Goal: Obtain resource: Obtain resource

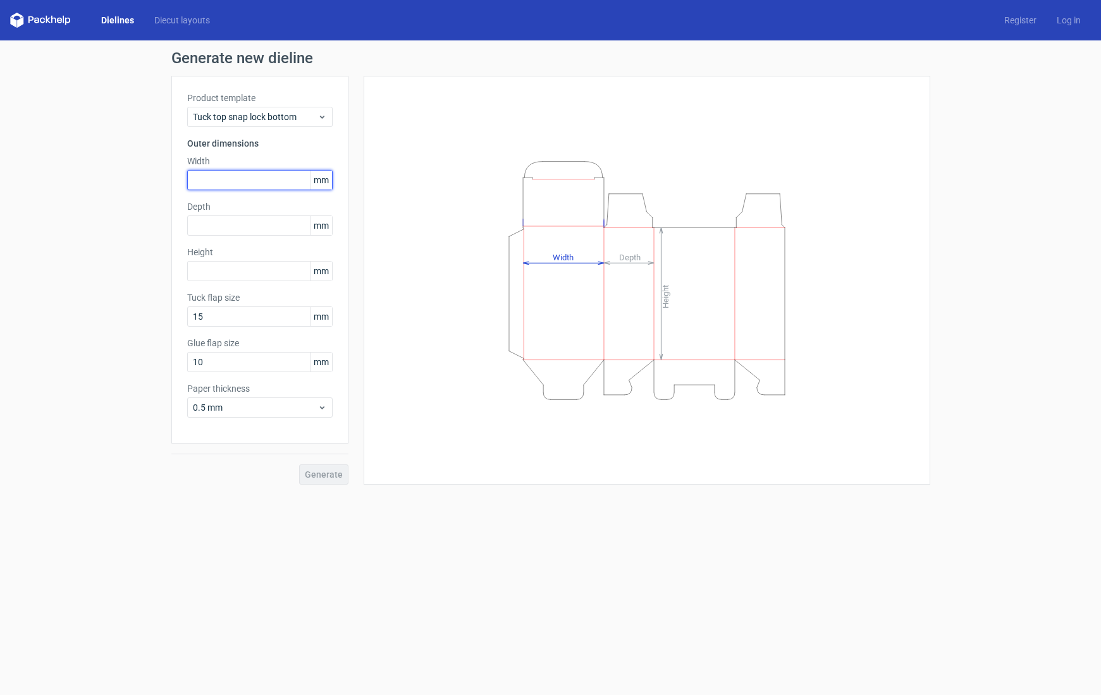
click at [235, 180] on input "text" at bounding box center [259, 180] width 145 height 20
type input "280"
type input "285"
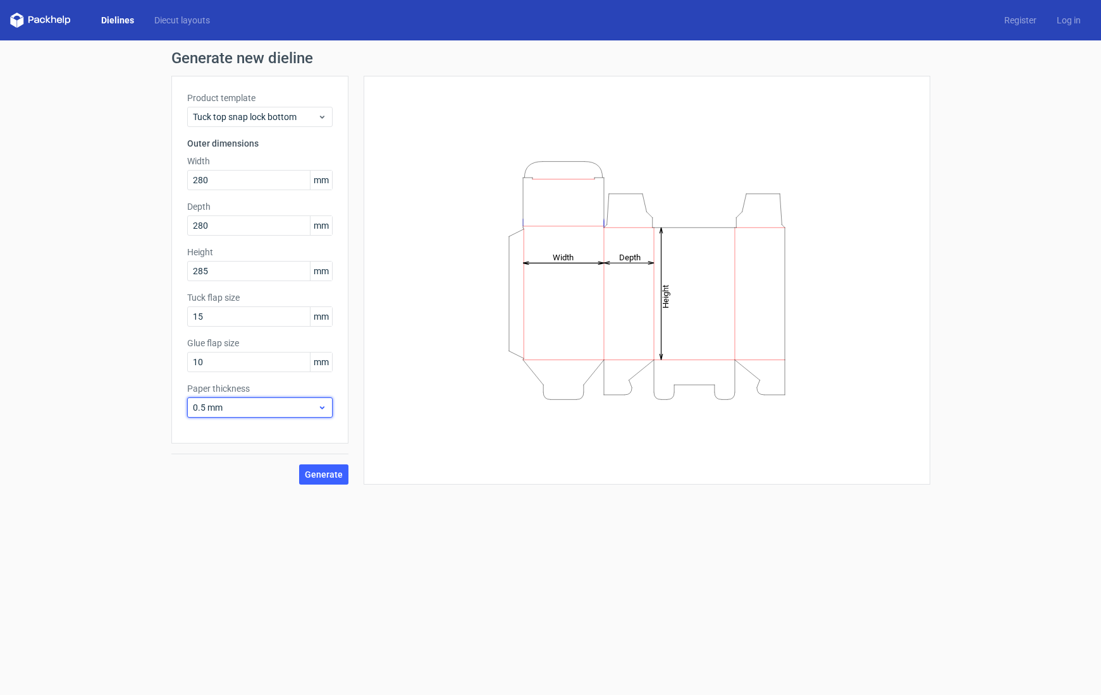
click at [271, 405] on span "0.5 mm" at bounding box center [255, 407] width 125 height 13
click at [232, 471] on div "1 mm" at bounding box center [259, 476] width 135 height 20
click at [323, 475] on span "Generate" at bounding box center [324, 474] width 38 height 9
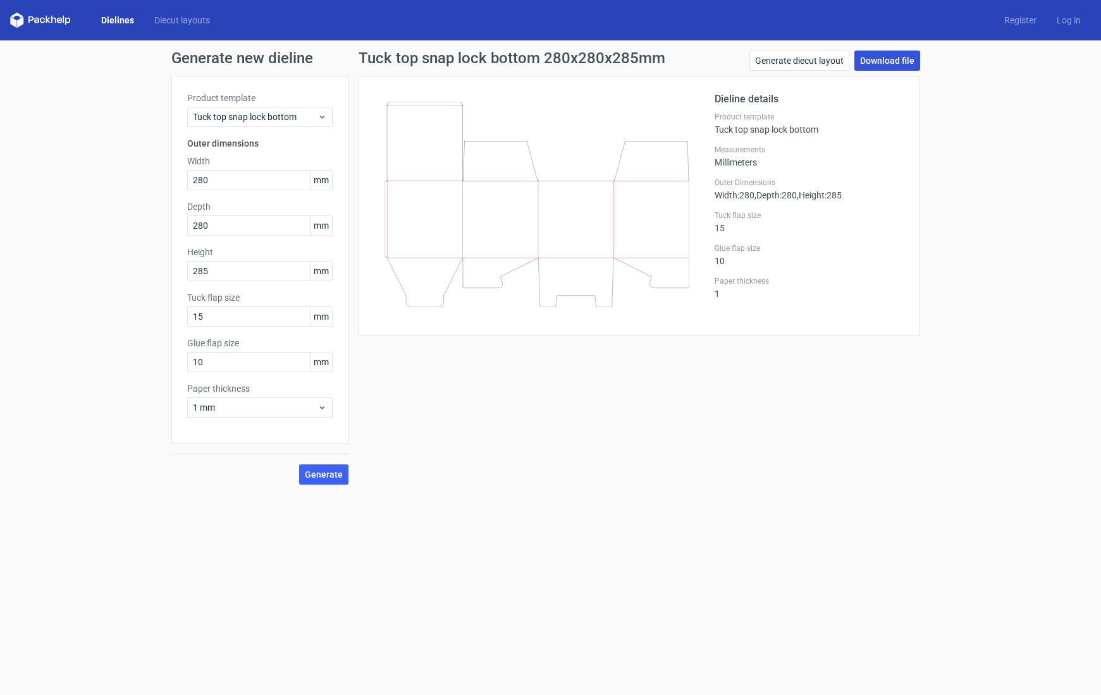
click at [872, 62] on link "Download file" at bounding box center [887, 61] width 66 height 20
click at [34, 20] on icon at bounding box center [36, 21] width 5 height 6
click at [43, 21] on icon at bounding box center [40, 20] width 61 height 15
click at [56, 15] on icon at bounding box center [40, 20] width 61 height 15
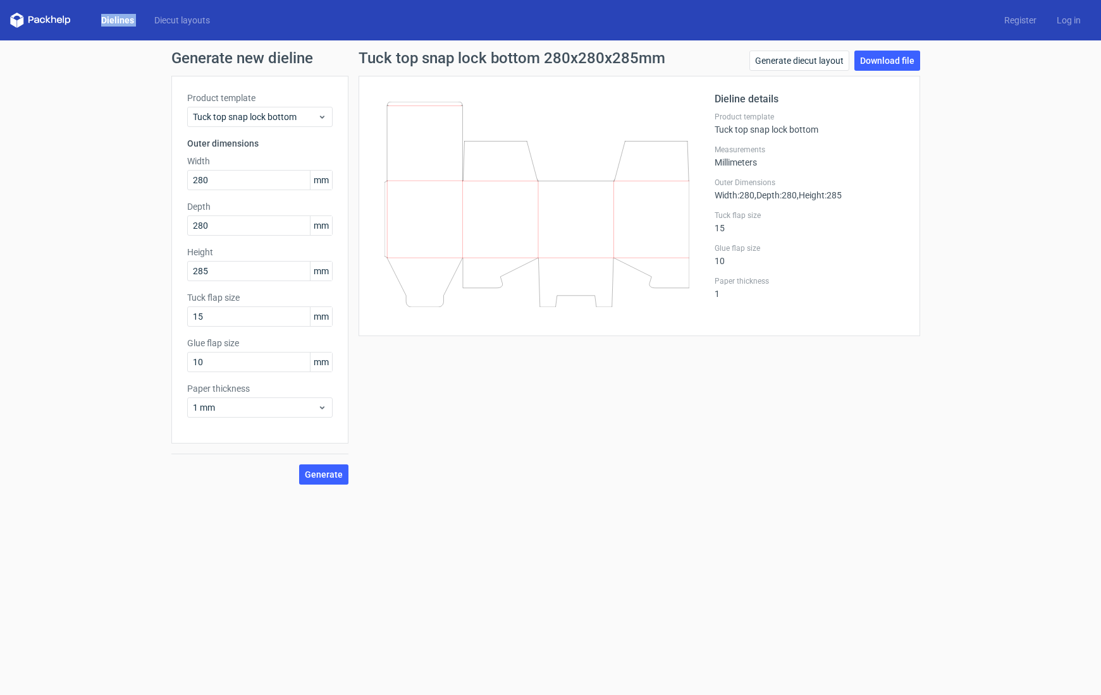
click at [56, 15] on icon at bounding box center [40, 20] width 61 height 15
drag, startPoint x: 56, startPoint y: 15, endPoint x: 73, endPoint y: 13, distance: 17.8
click at [56, 15] on icon at bounding box center [40, 20] width 61 height 15
click at [122, 21] on link "Dielines" at bounding box center [117, 20] width 53 height 13
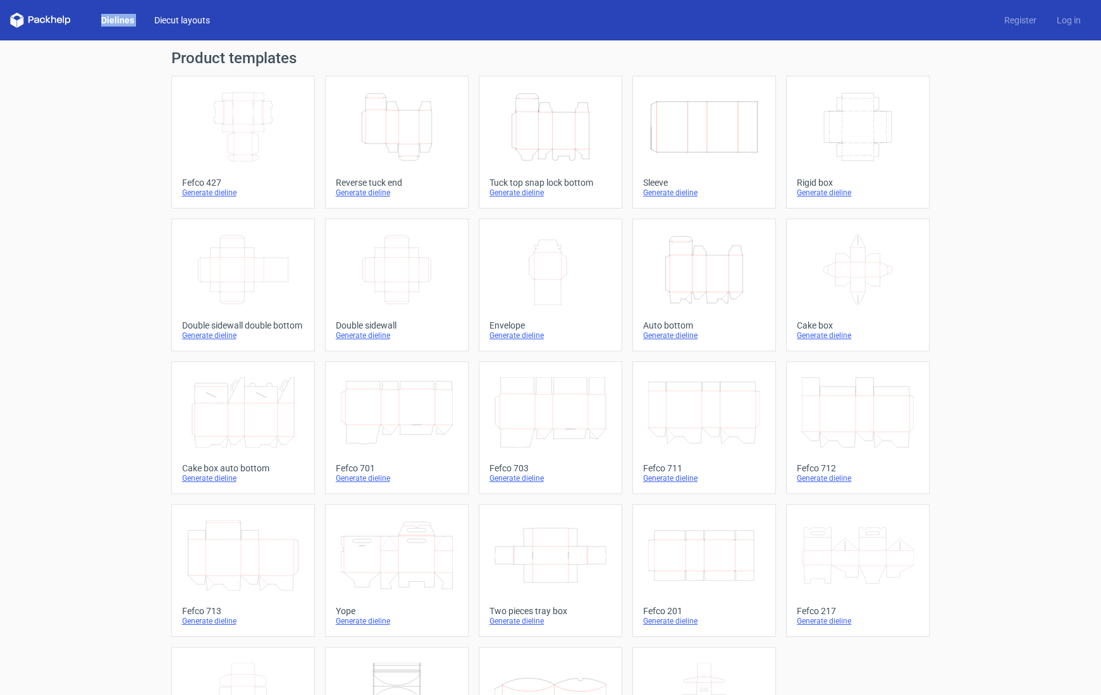
click at [166, 20] on link "Diecut layouts" at bounding box center [182, 20] width 76 height 13
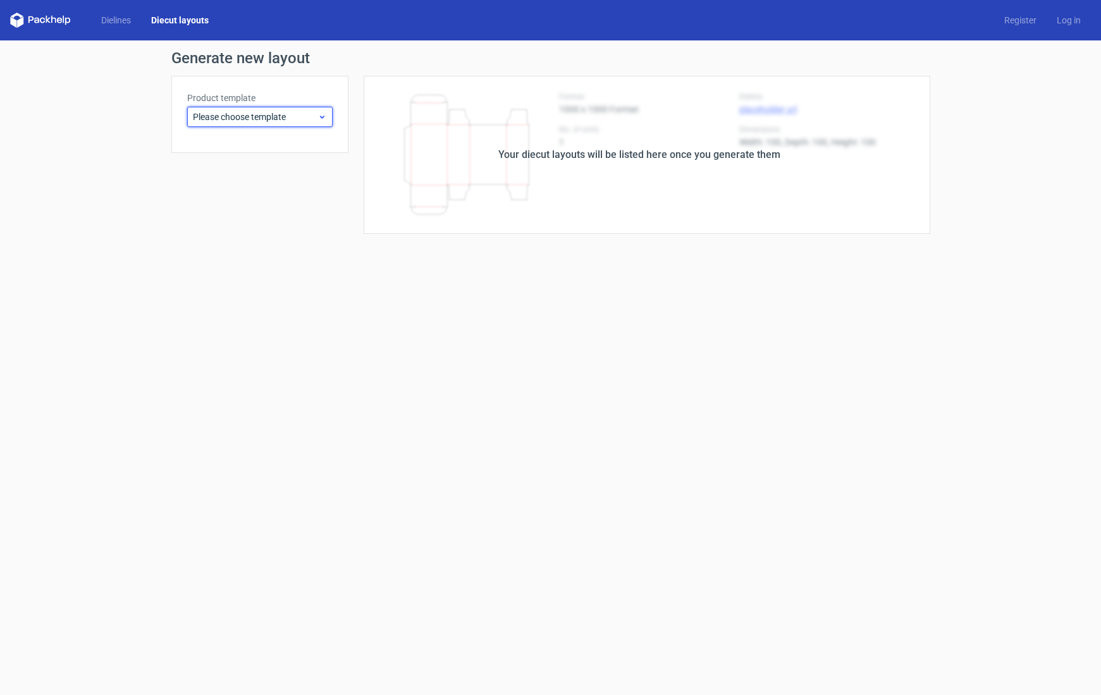
click at [254, 117] on span "Please choose template" at bounding box center [255, 117] width 125 height 13
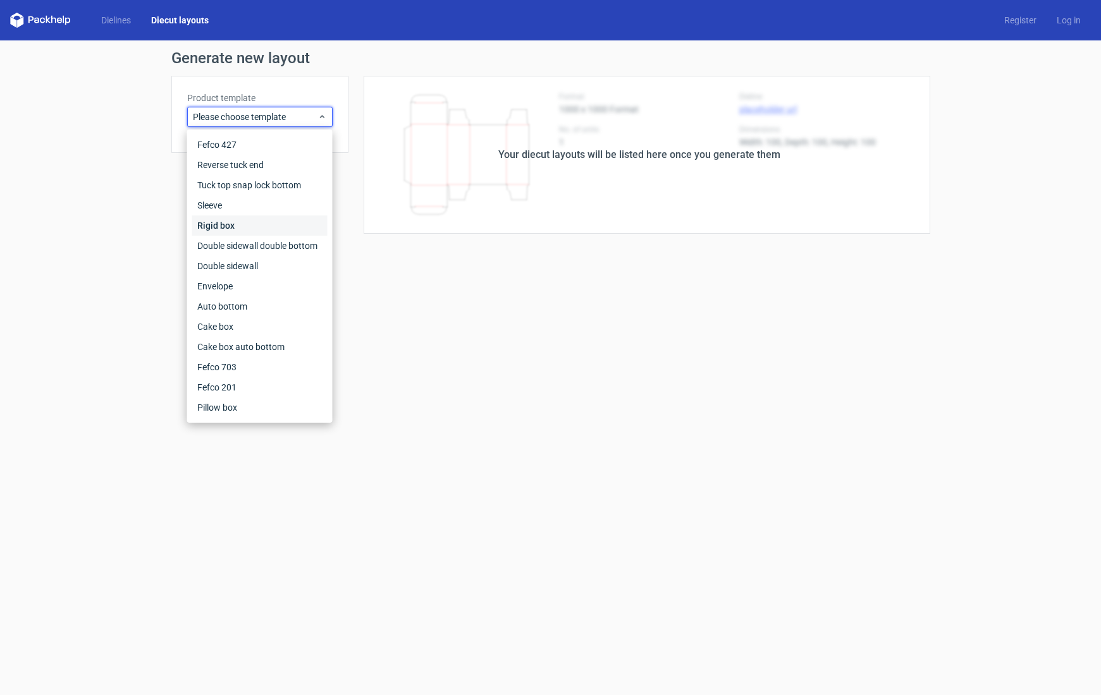
click at [217, 221] on div "Rigid box" at bounding box center [259, 226] width 135 height 20
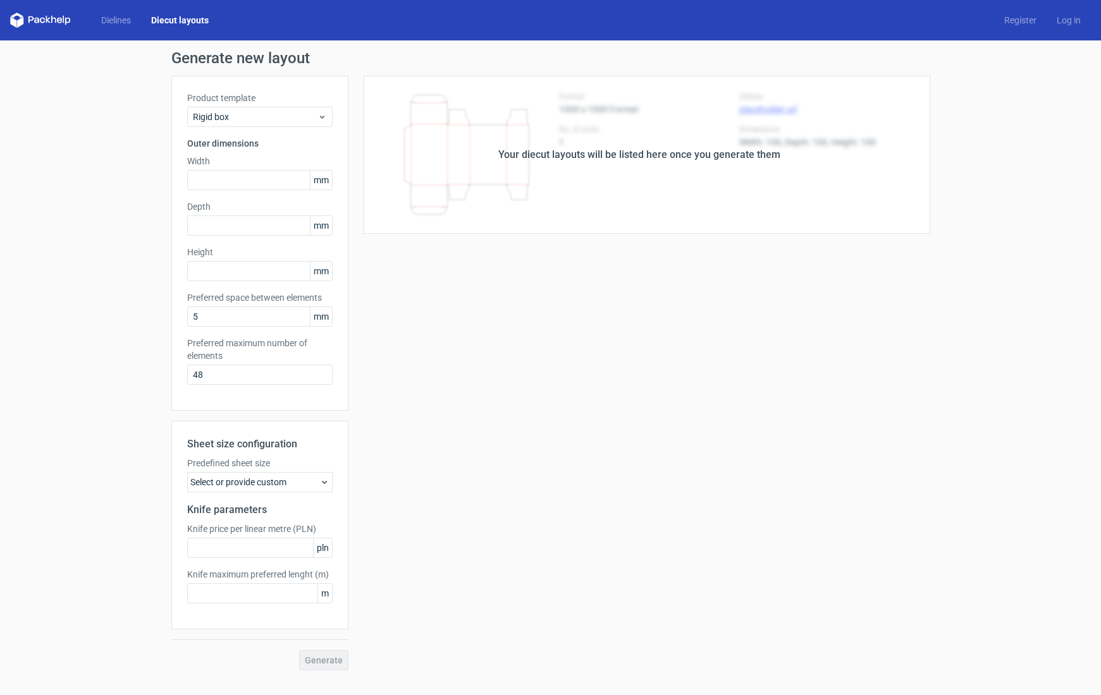
click at [549, 184] on div "Your diecut layouts will be listed here once you generate them" at bounding box center [639, 155] width 582 height 158
click at [620, 148] on div "Your diecut layouts will be listed here once you generate them" at bounding box center [639, 154] width 282 height 15
click at [286, 116] on span "Rigid box" at bounding box center [255, 117] width 125 height 13
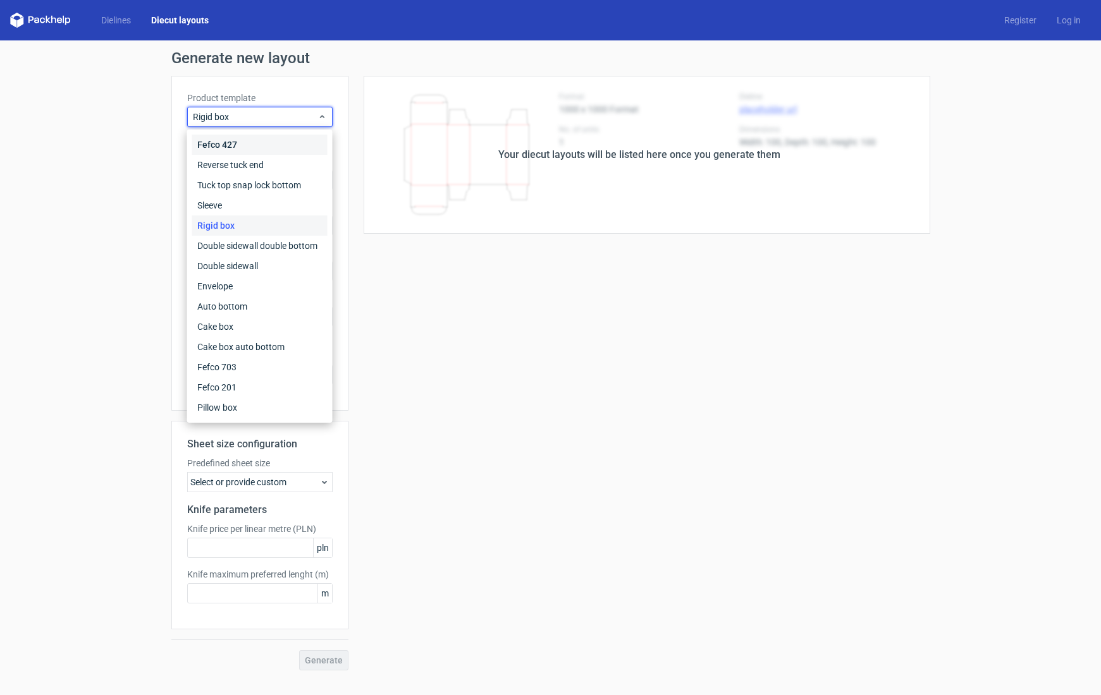
click at [236, 148] on div "Fefco 427" at bounding box center [259, 145] width 135 height 20
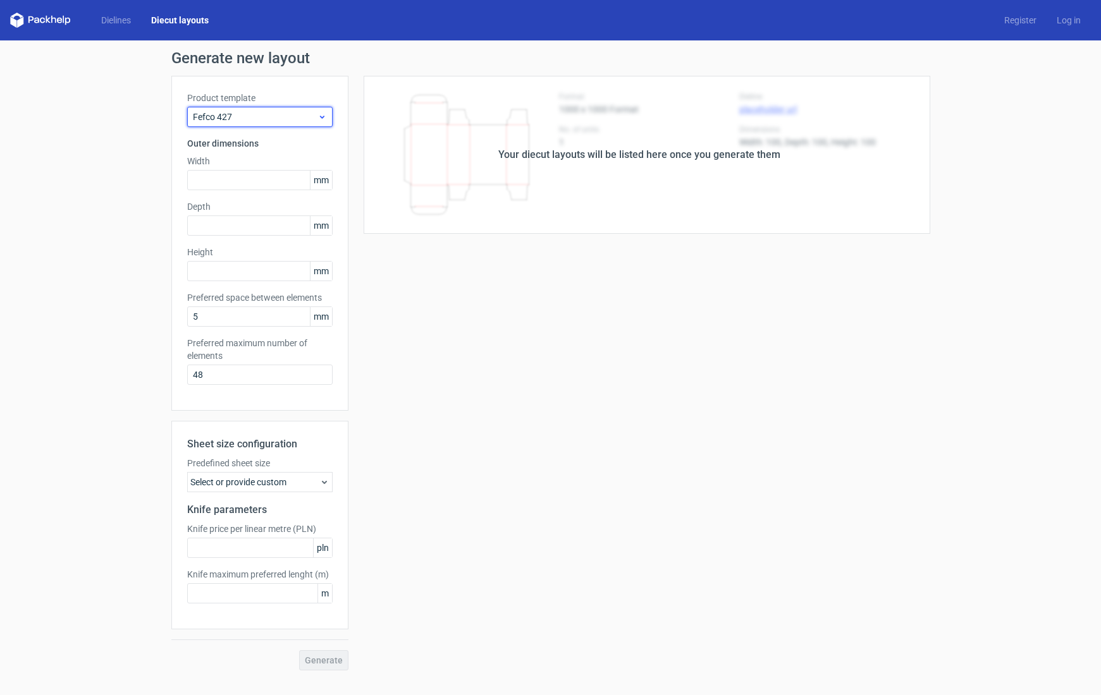
click at [247, 118] on span "Fefco 427" at bounding box center [255, 117] width 125 height 13
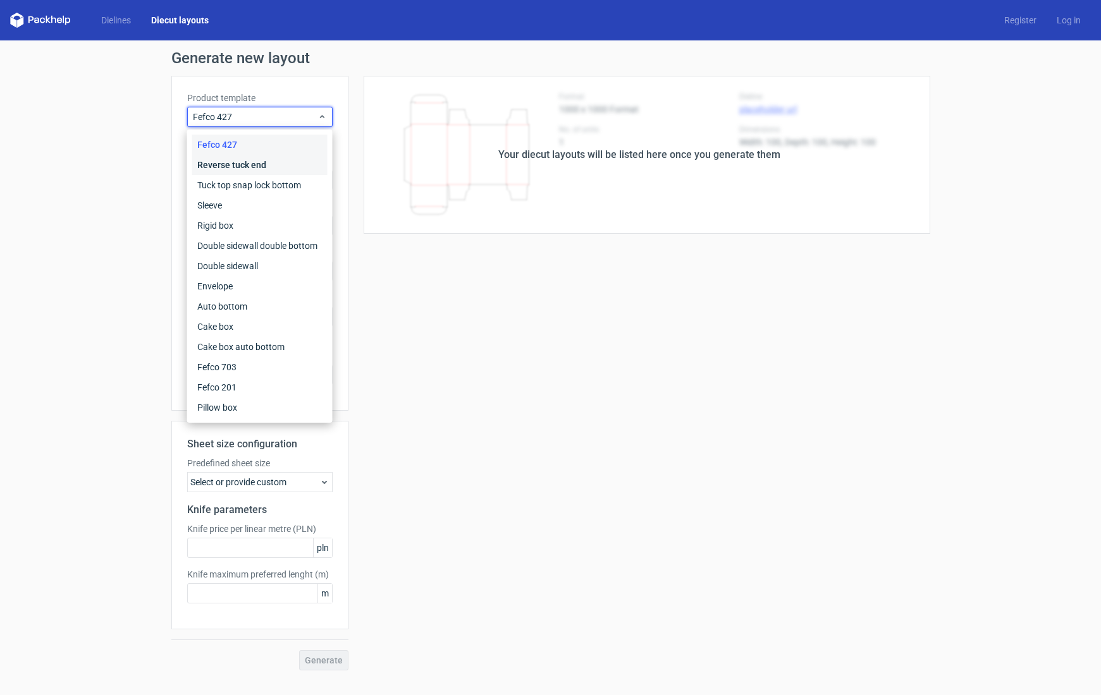
click at [226, 161] on div "Reverse tuck end" at bounding box center [259, 165] width 135 height 20
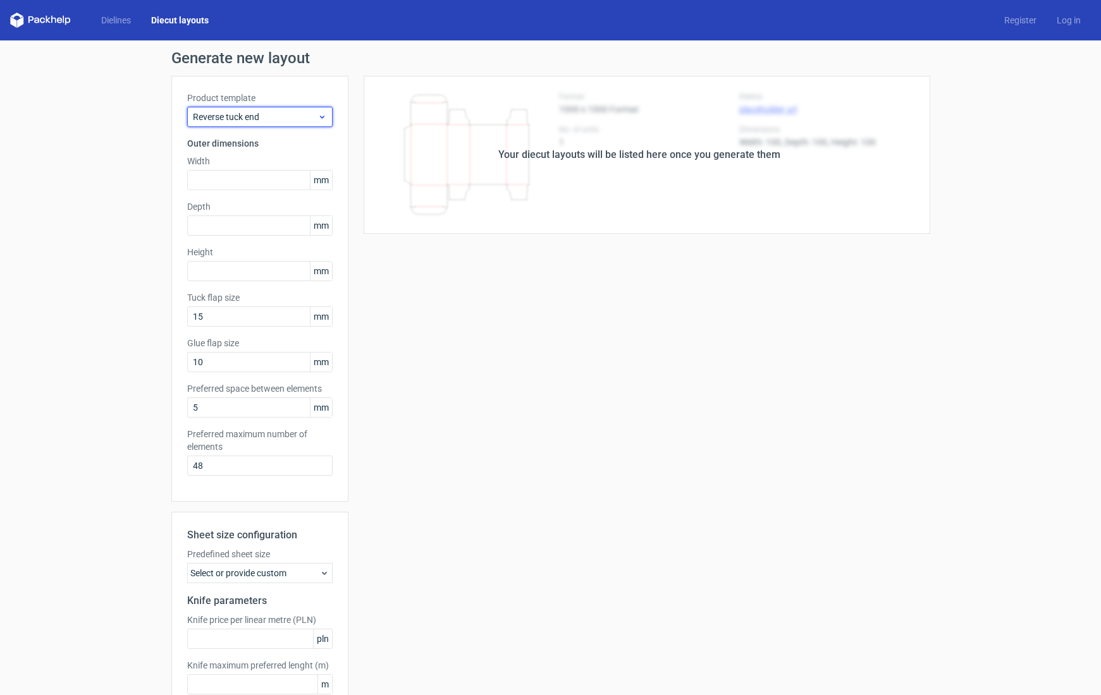
click at [259, 114] on span "Reverse tuck end" at bounding box center [255, 117] width 125 height 13
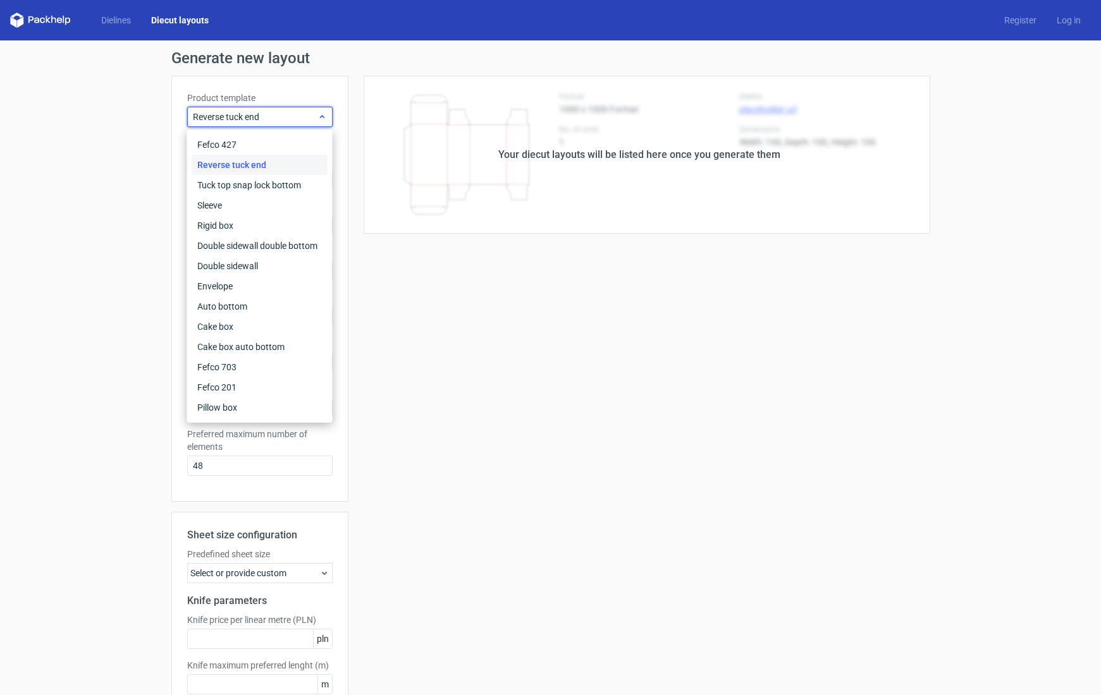
click at [257, 118] on span "Reverse tuck end" at bounding box center [255, 117] width 125 height 13
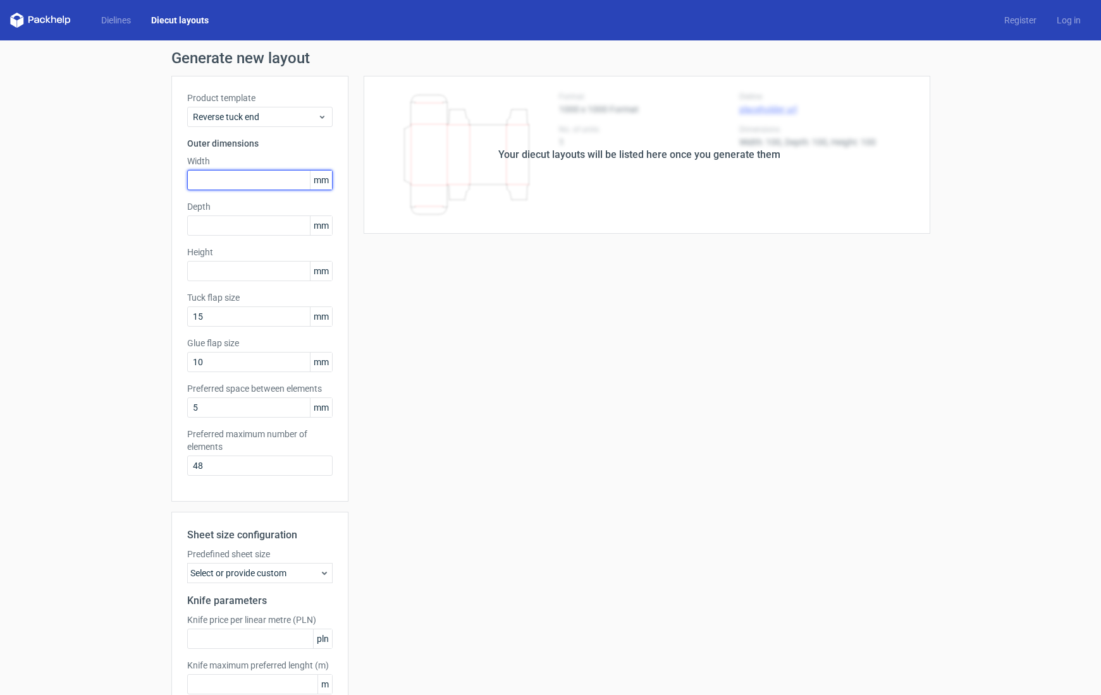
click at [229, 186] on input "text" at bounding box center [259, 180] width 145 height 20
type input "10"
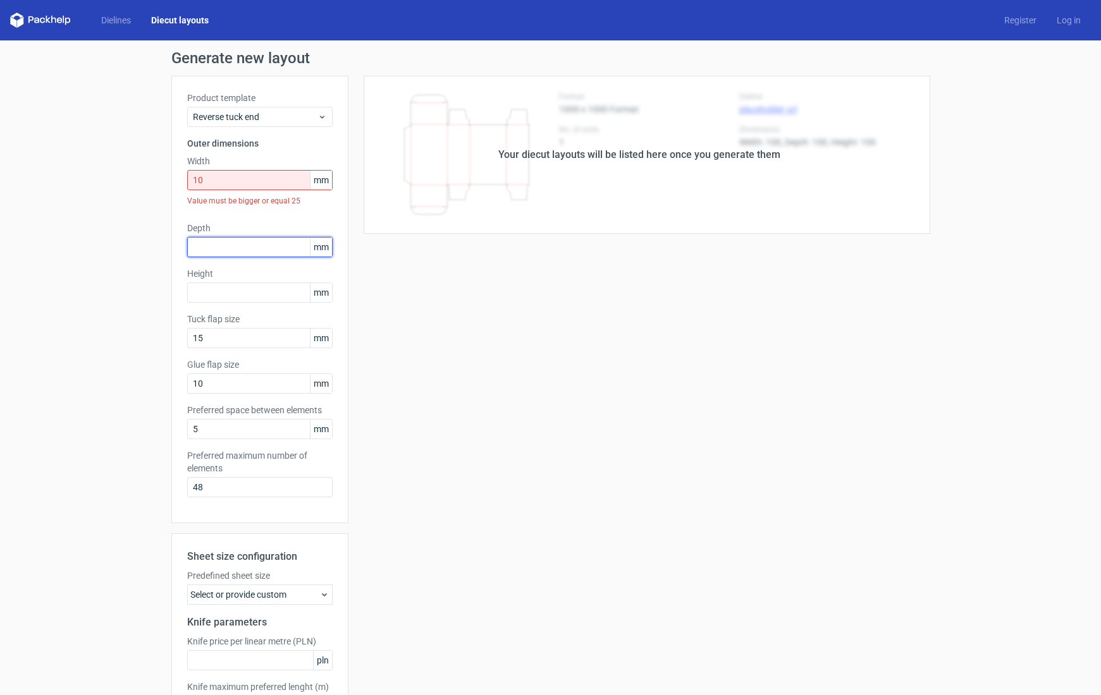
click at [224, 219] on div "Product template Reverse tuck end Outer dimensions Width 10 mm Value must be bi…" at bounding box center [259, 300] width 177 height 448
type input "10"
click at [231, 177] on input "10" at bounding box center [259, 180] width 145 height 20
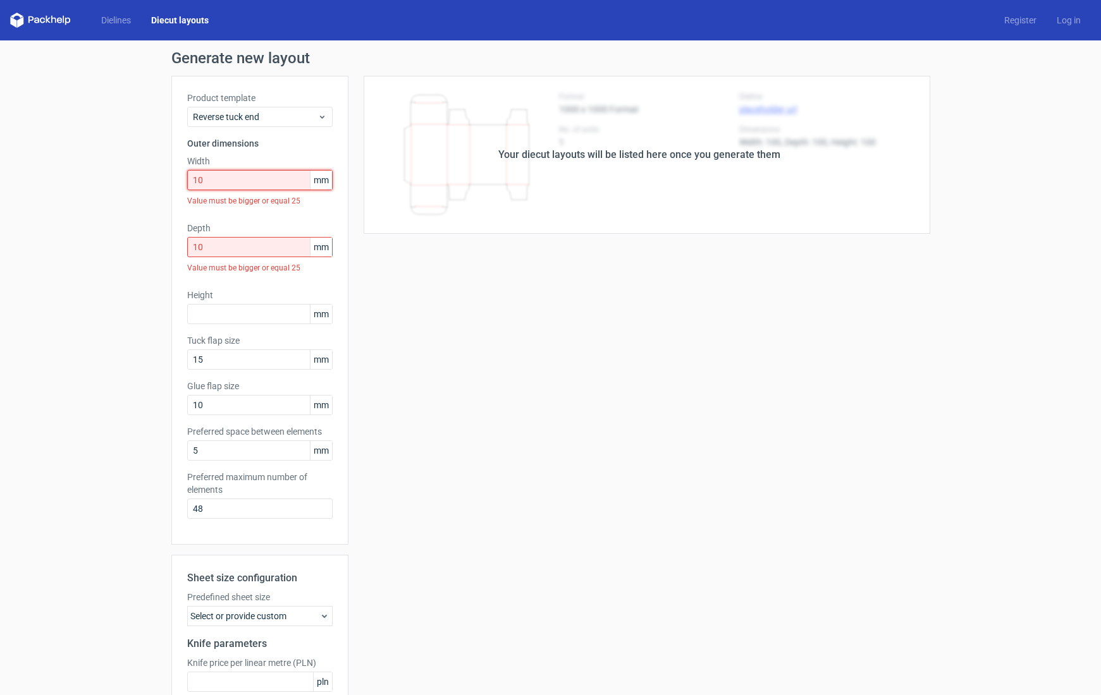
click at [231, 177] on input "10" at bounding box center [259, 180] width 145 height 20
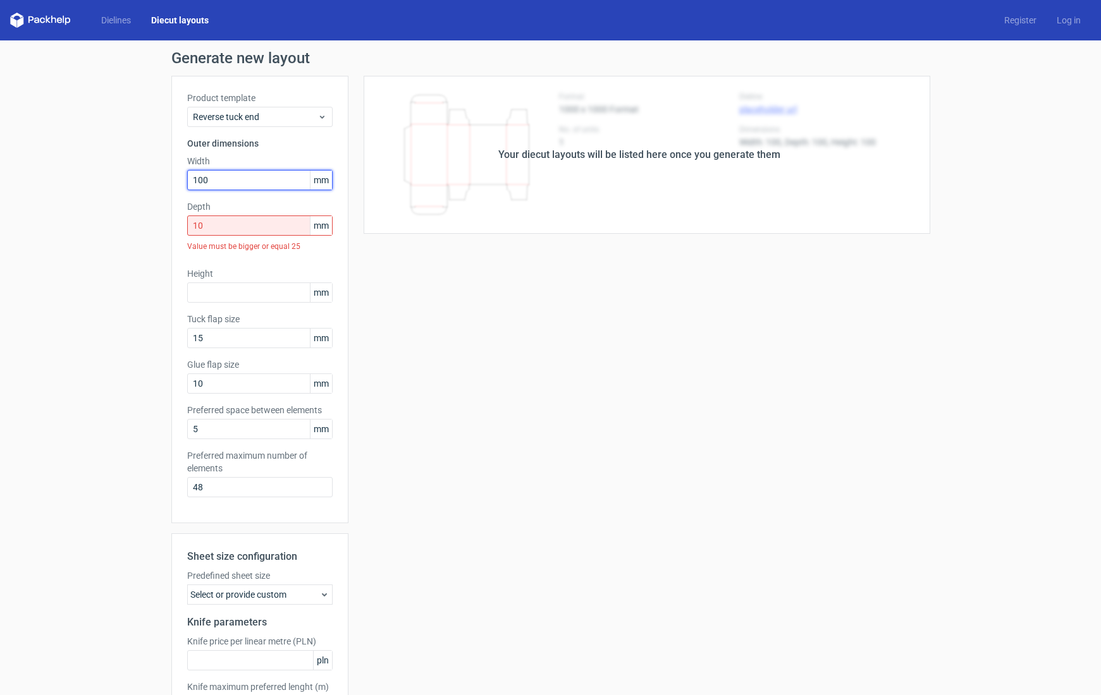
type input "100"
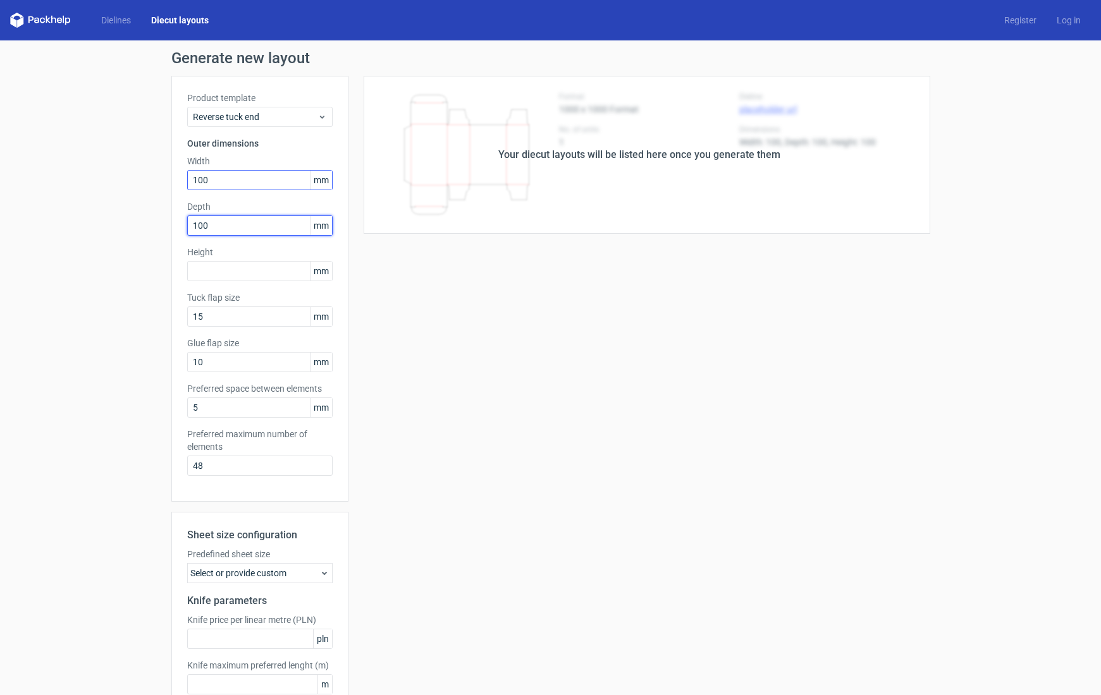
type input "100"
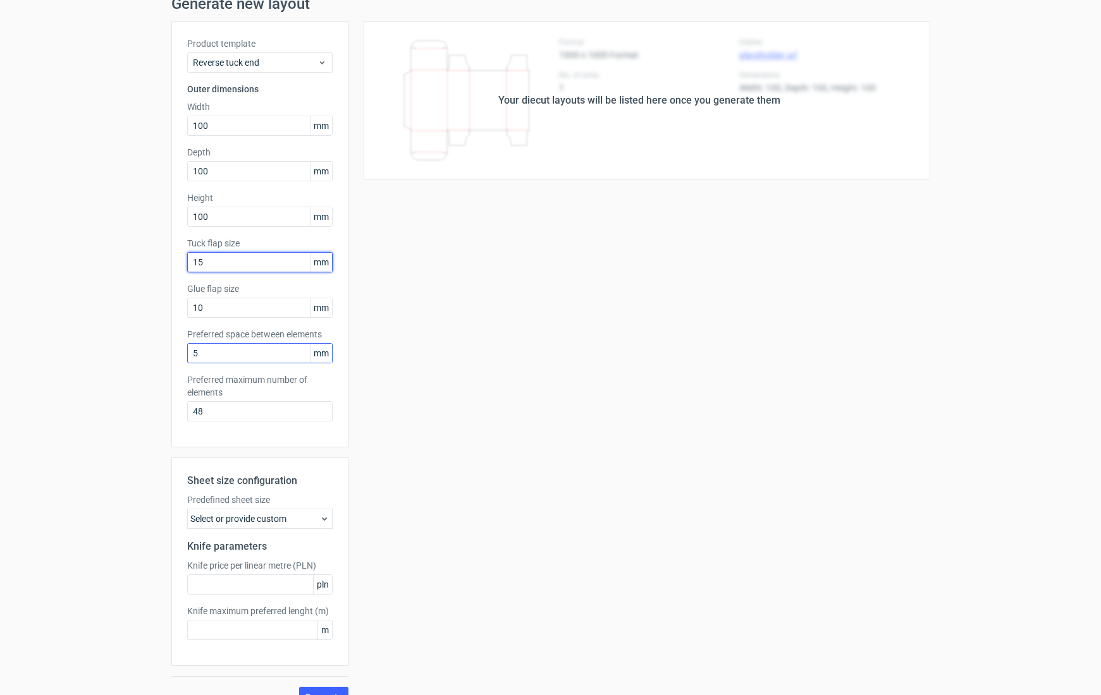
scroll to position [76, 0]
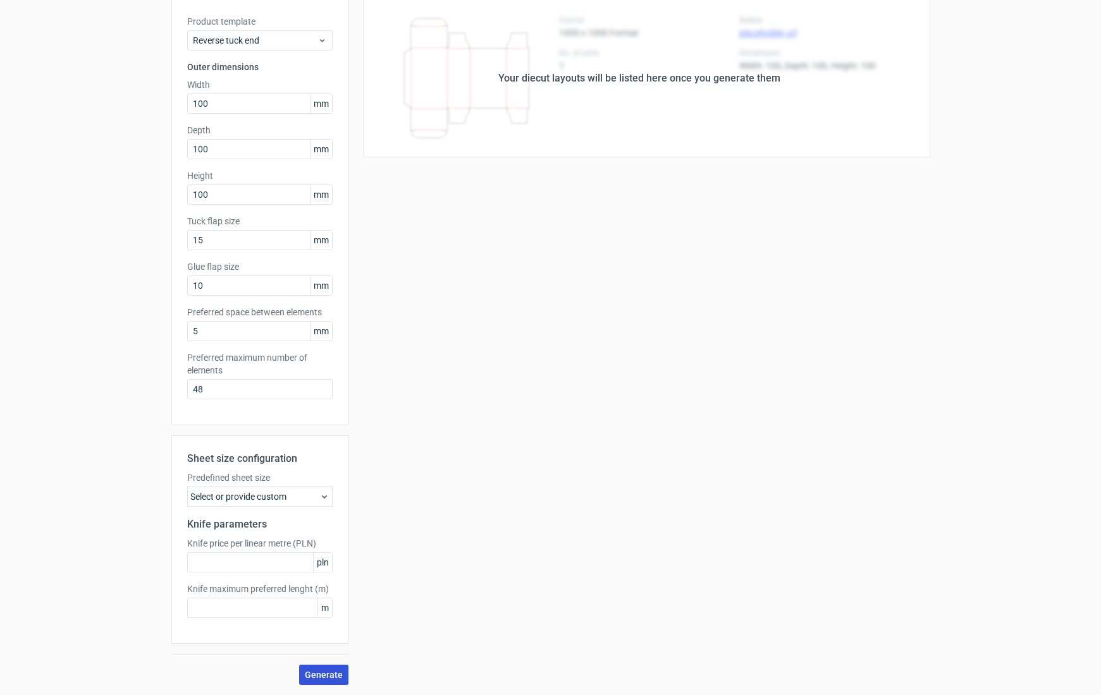
click at [331, 675] on span "Generate" at bounding box center [324, 675] width 38 height 9
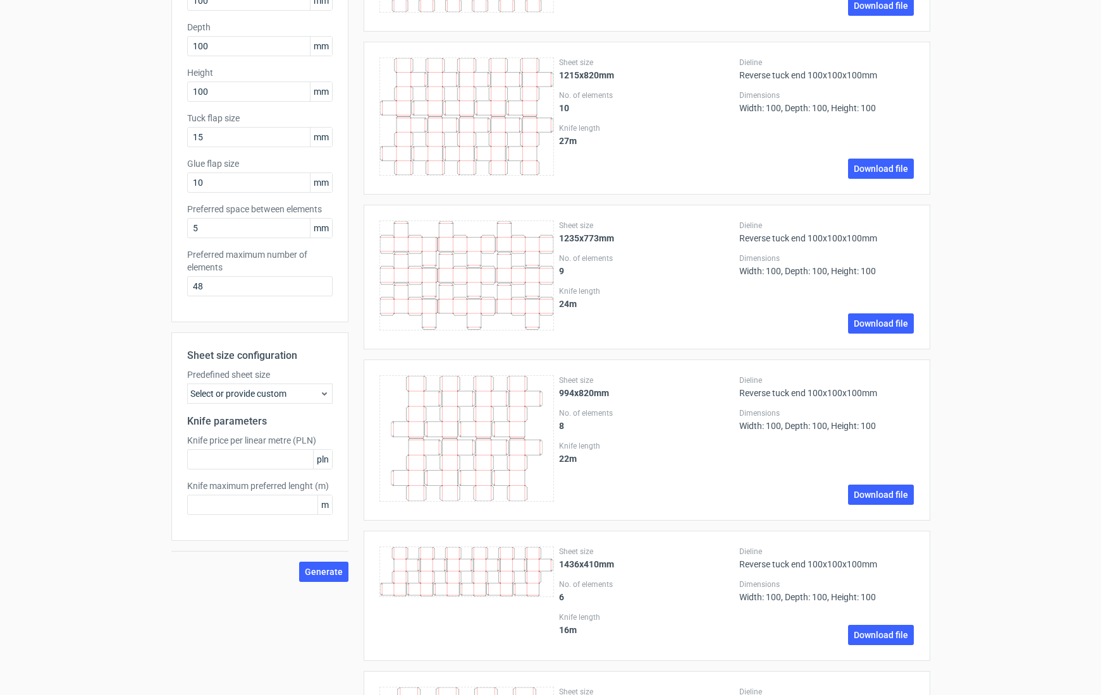
scroll to position [0, 0]
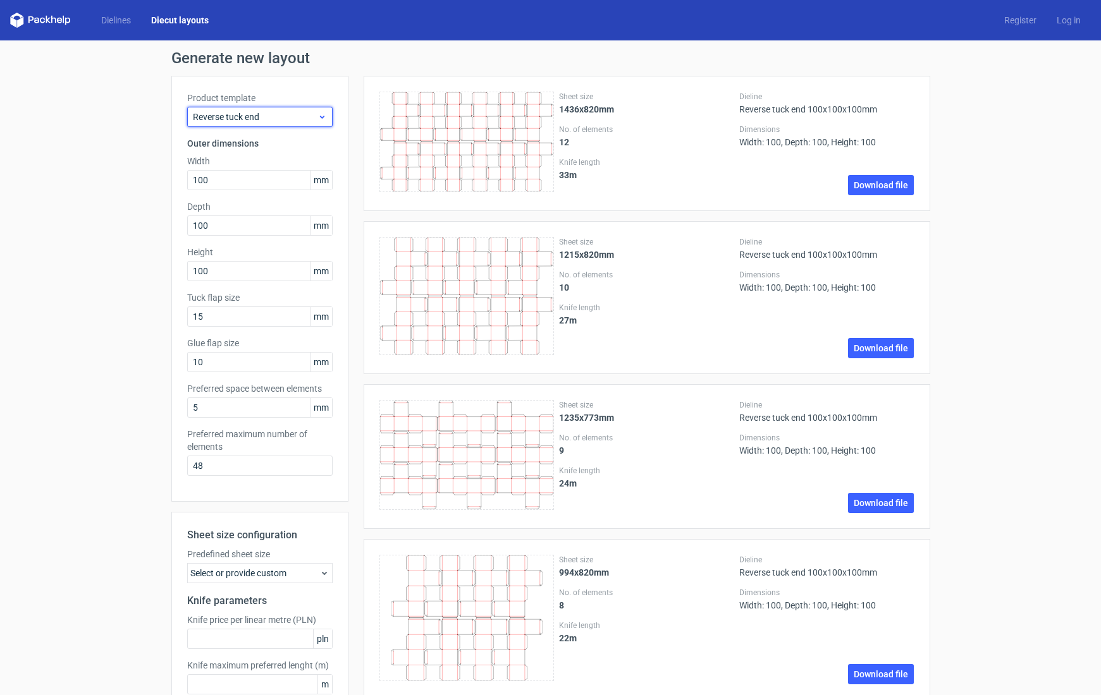
click at [240, 113] on span "Reverse tuck end" at bounding box center [255, 117] width 125 height 13
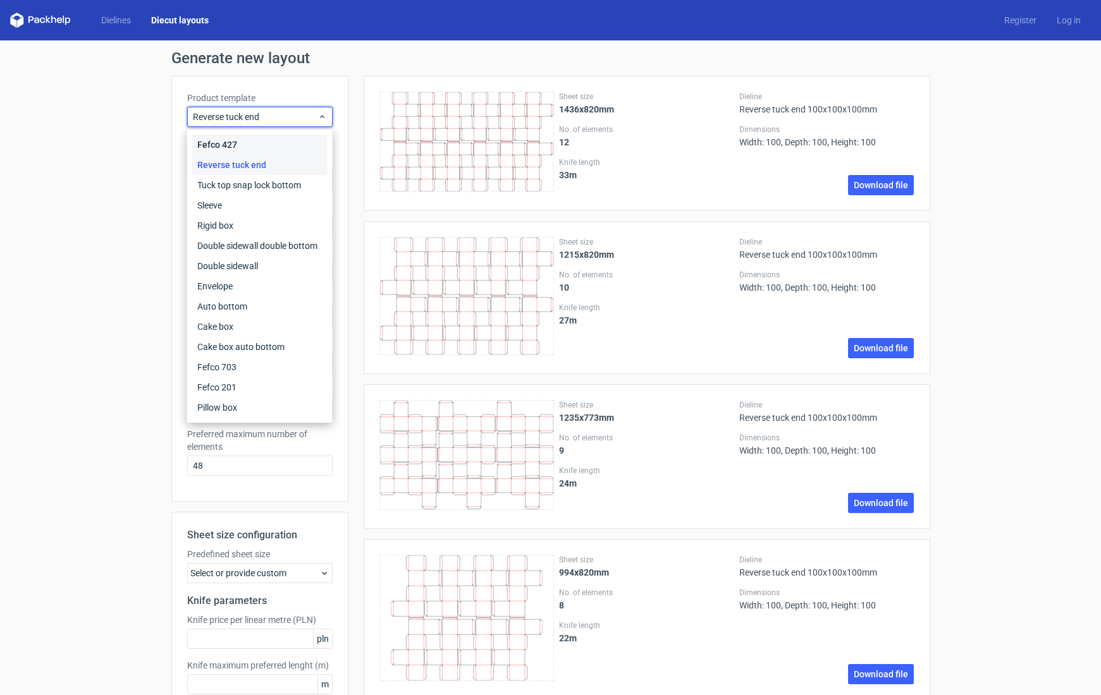
click at [233, 146] on div "Fefco 427" at bounding box center [259, 145] width 135 height 20
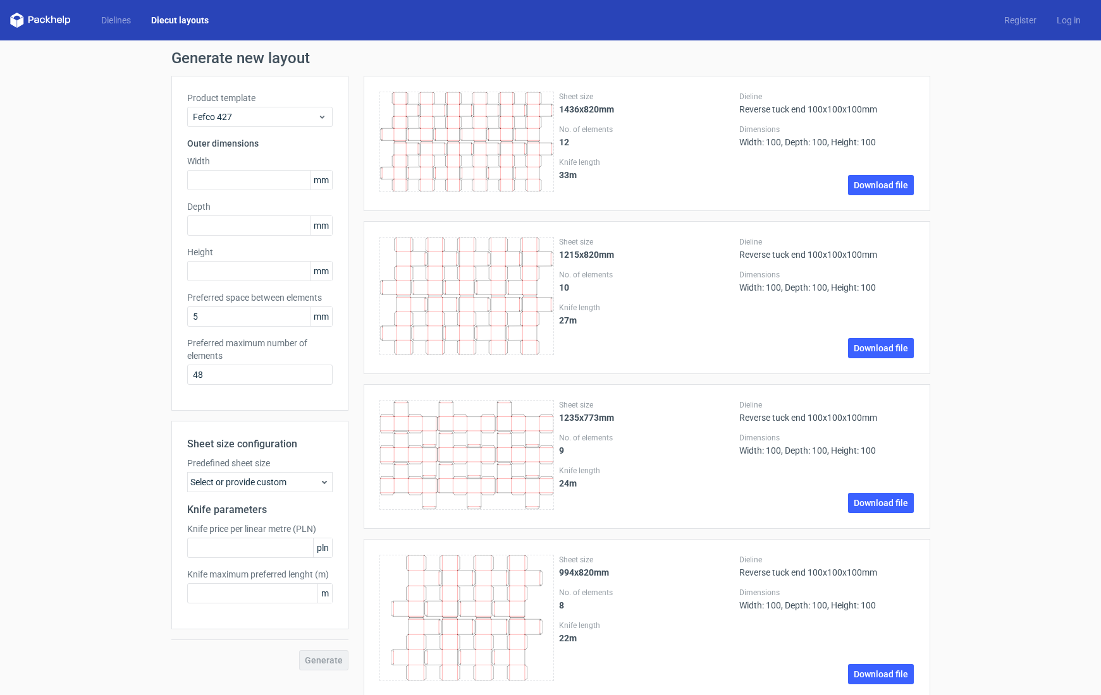
drag, startPoint x: 194, startPoint y: 371, endPoint x: 185, endPoint y: 372, distance: 9.5
click at [185, 372] on div "Product template Fefco 427 Outer dimensions Width mm Depth mm Height mm Preferr…" at bounding box center [259, 243] width 177 height 335
type input "1"
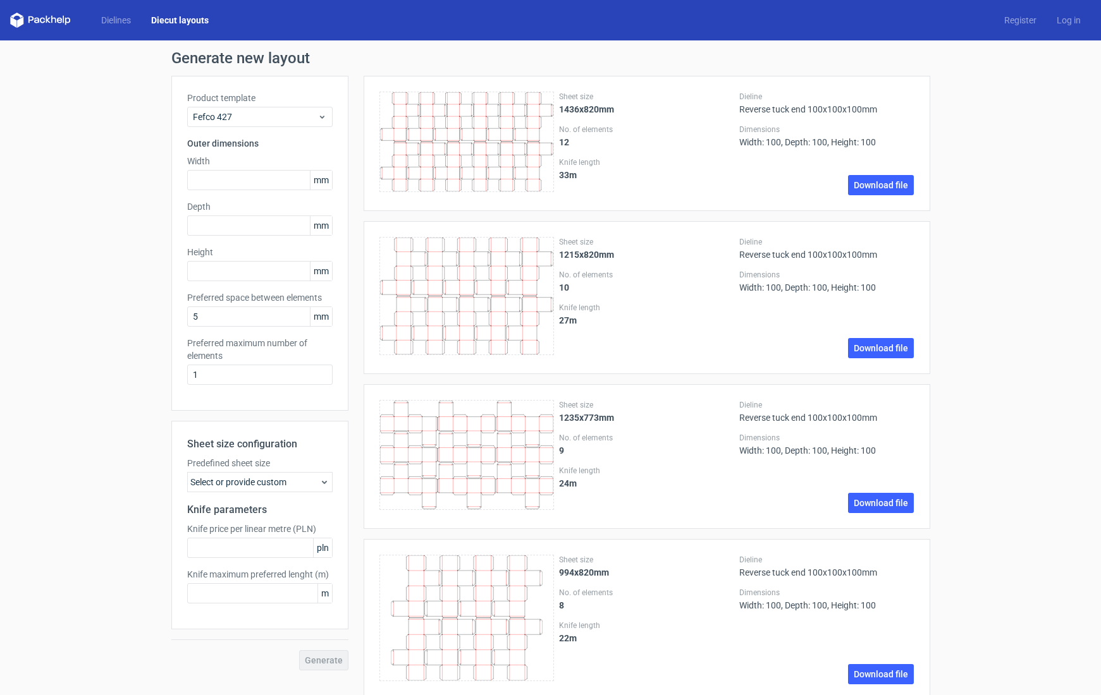
click at [271, 480] on div "Select or provide custom" at bounding box center [259, 482] width 145 height 20
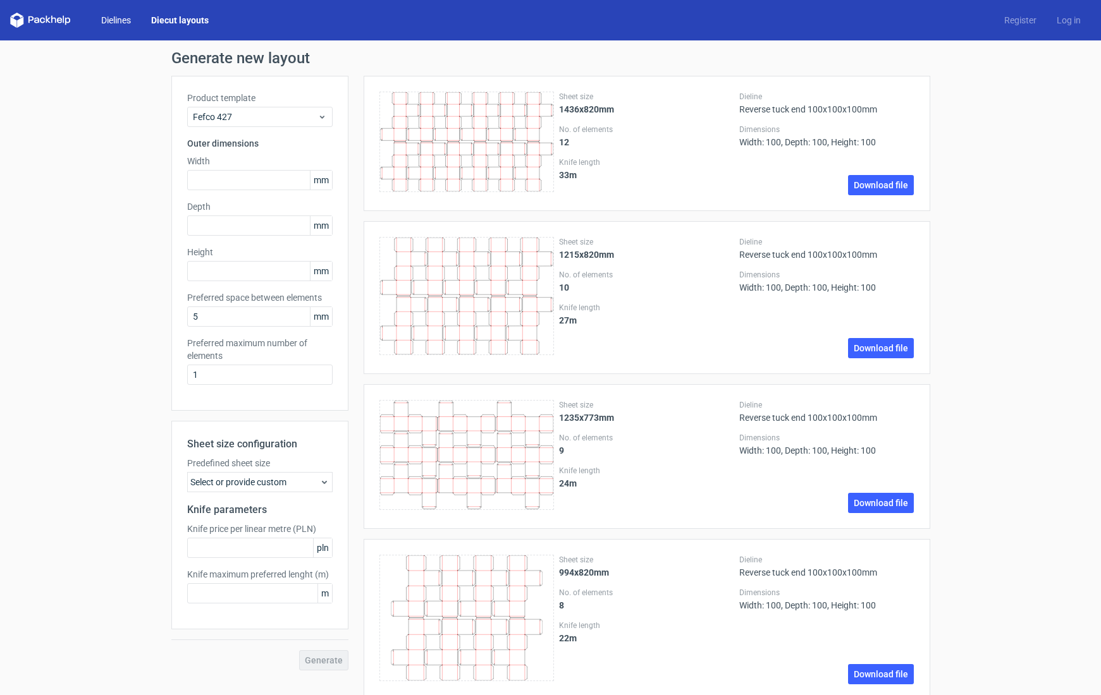
click at [115, 21] on link "Dielines" at bounding box center [116, 20] width 50 height 13
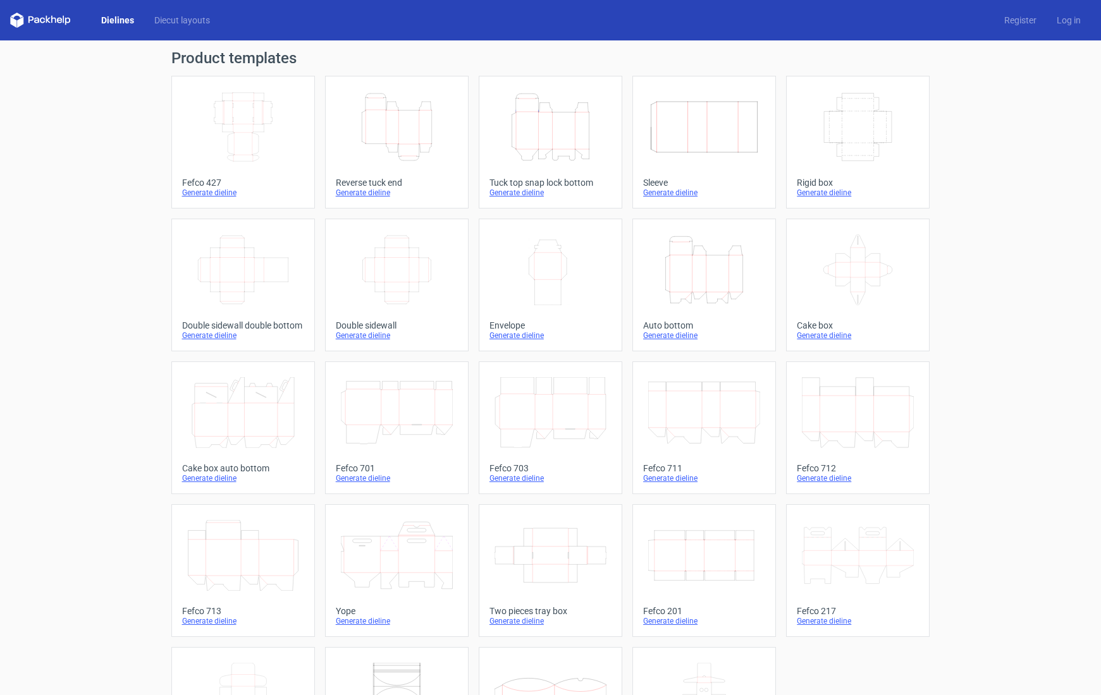
click at [530, 122] on icon "Height Depth Width" at bounding box center [550, 127] width 112 height 71
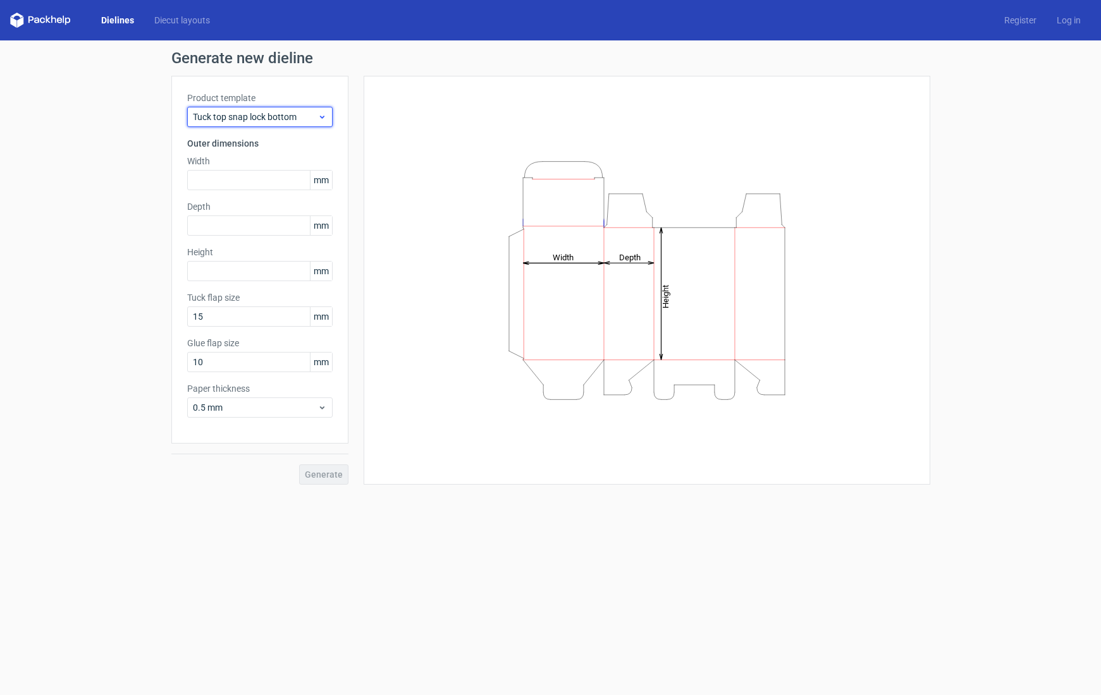
click at [272, 118] on span "Tuck top snap lock bottom" at bounding box center [255, 117] width 125 height 13
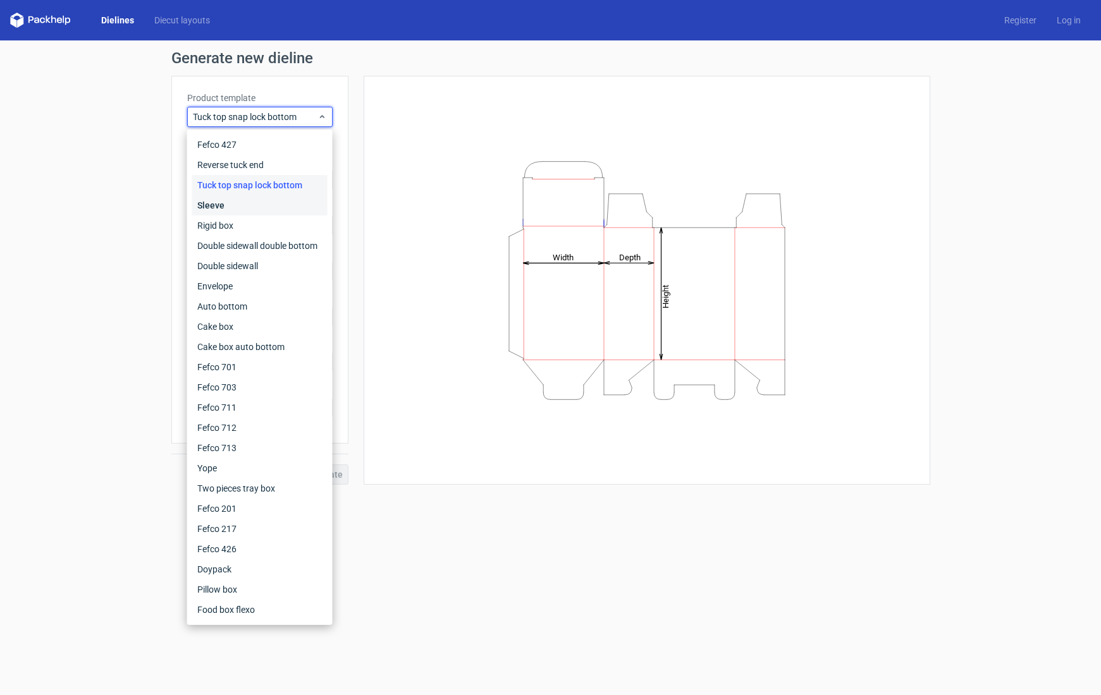
click at [233, 204] on div "Sleeve" at bounding box center [259, 205] width 135 height 20
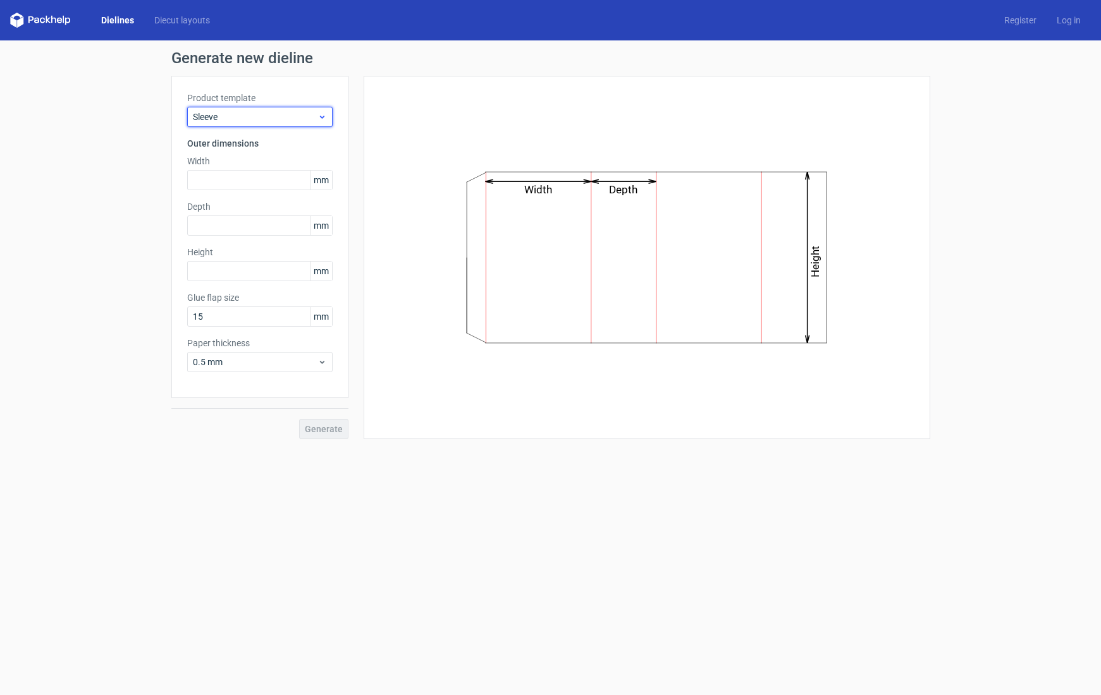
click at [257, 118] on span "Sleeve" at bounding box center [255, 117] width 125 height 13
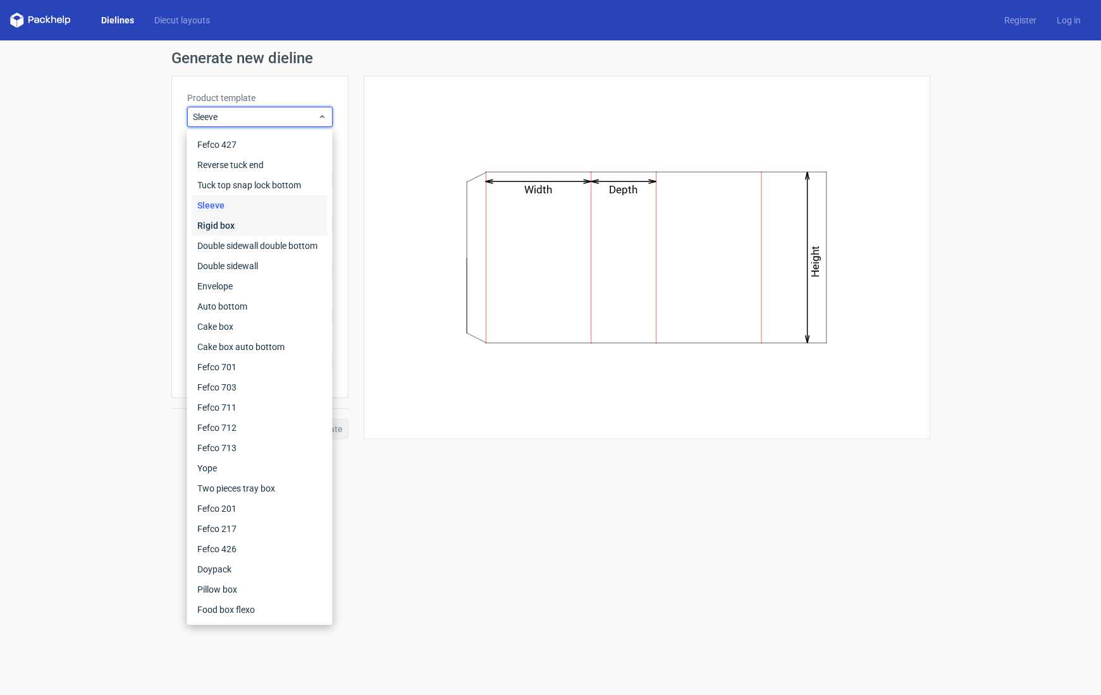
click at [227, 227] on div "Rigid box" at bounding box center [259, 226] width 135 height 20
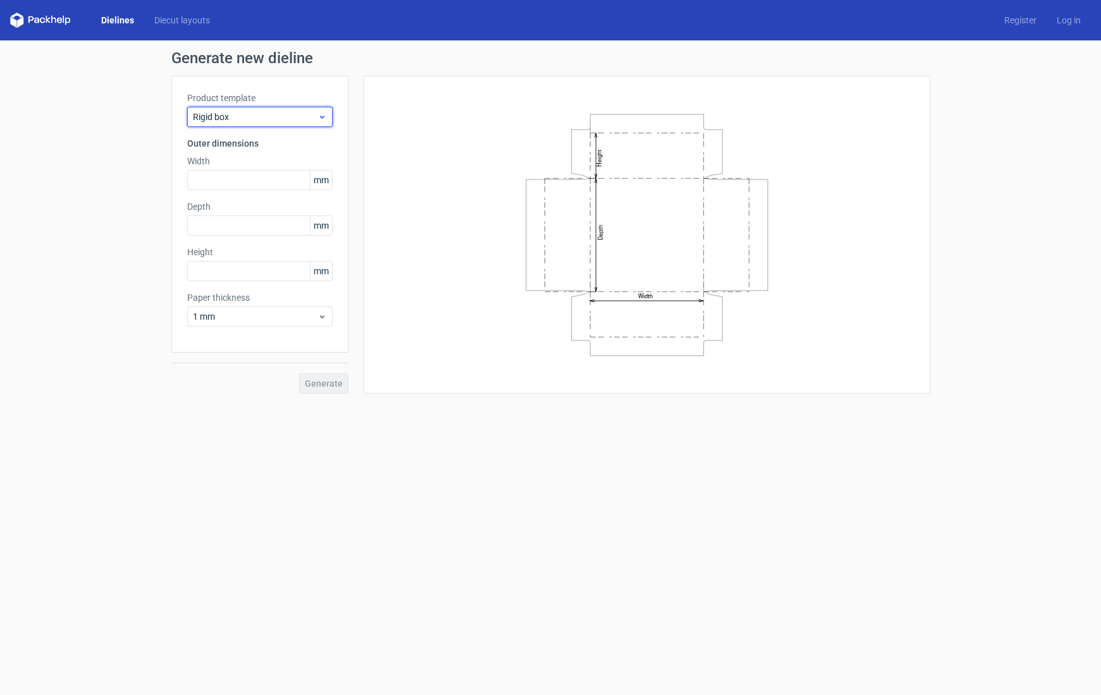
click at [245, 115] on span "Rigid box" at bounding box center [255, 117] width 125 height 13
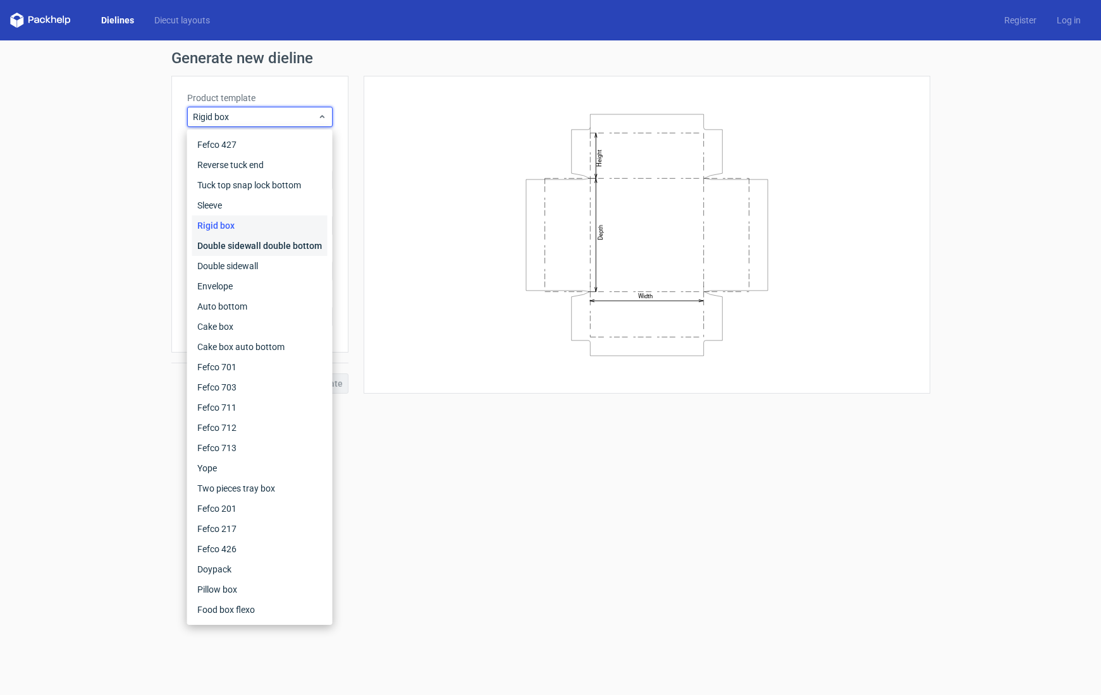
click at [223, 243] on div "Double sidewall double bottom" at bounding box center [259, 246] width 135 height 20
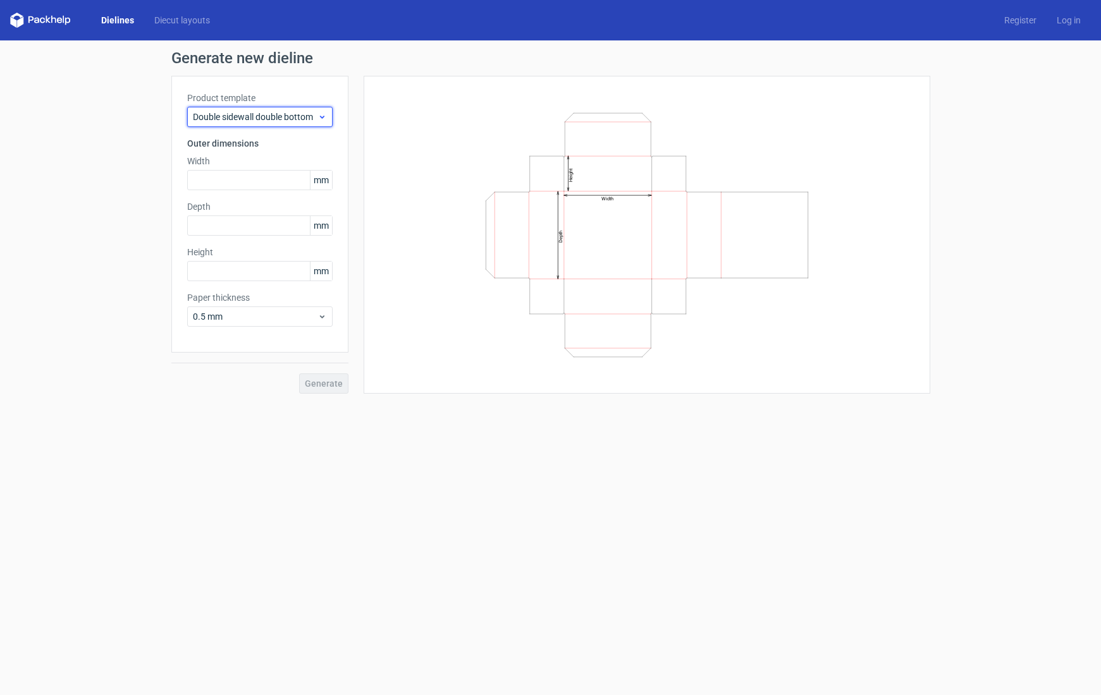
click at [228, 113] on span "Double sidewall double bottom" at bounding box center [255, 117] width 125 height 13
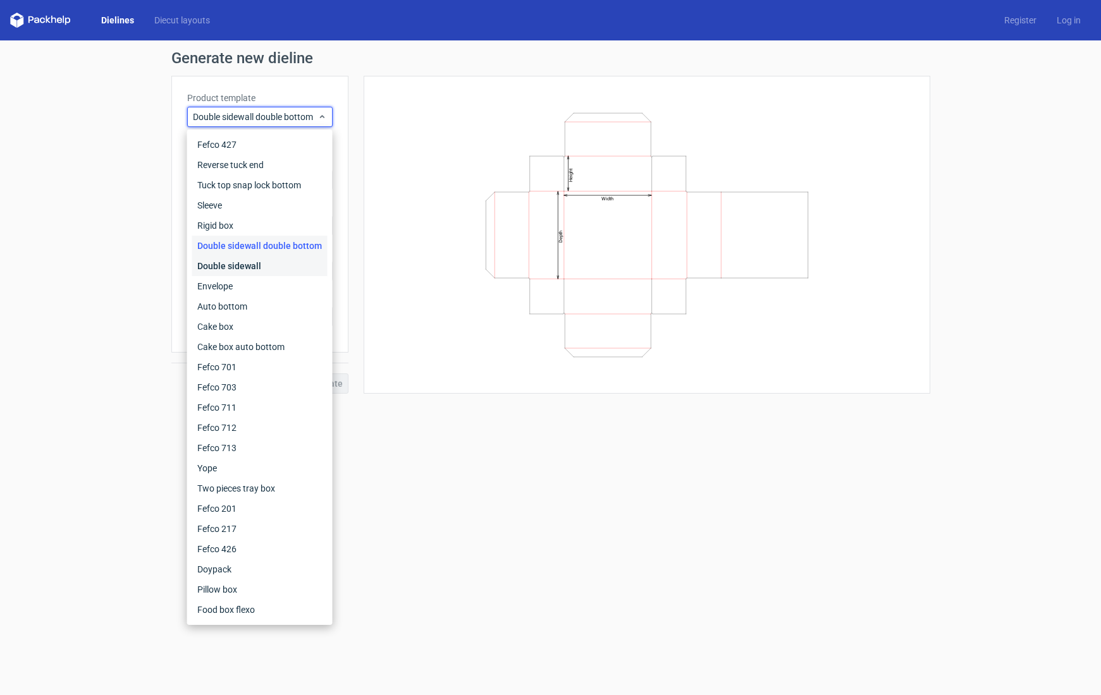
click at [223, 263] on div "Double sidewall" at bounding box center [259, 266] width 135 height 20
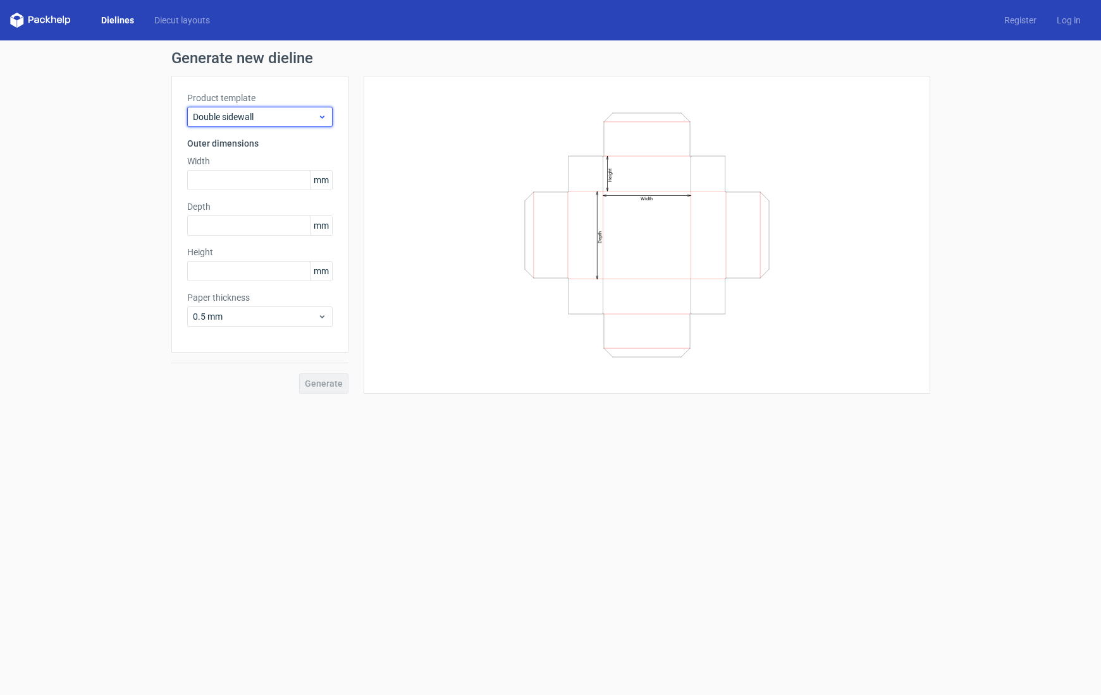
click at [246, 122] on span "Double sidewall" at bounding box center [255, 117] width 125 height 13
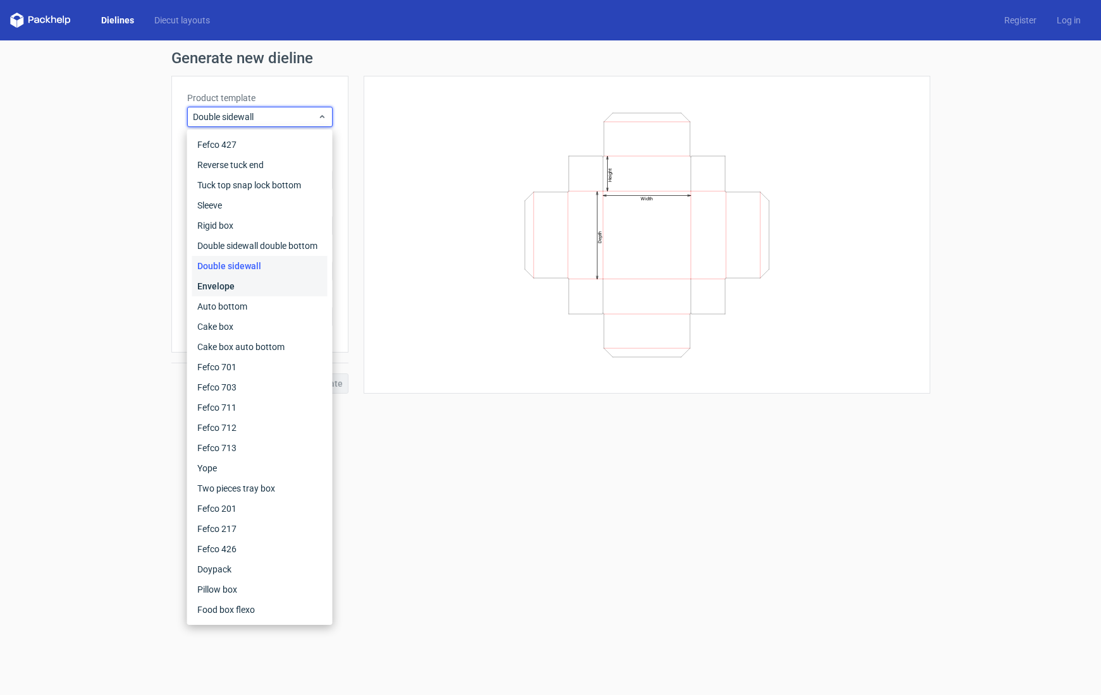
click at [226, 281] on div "Envelope" at bounding box center [259, 286] width 135 height 20
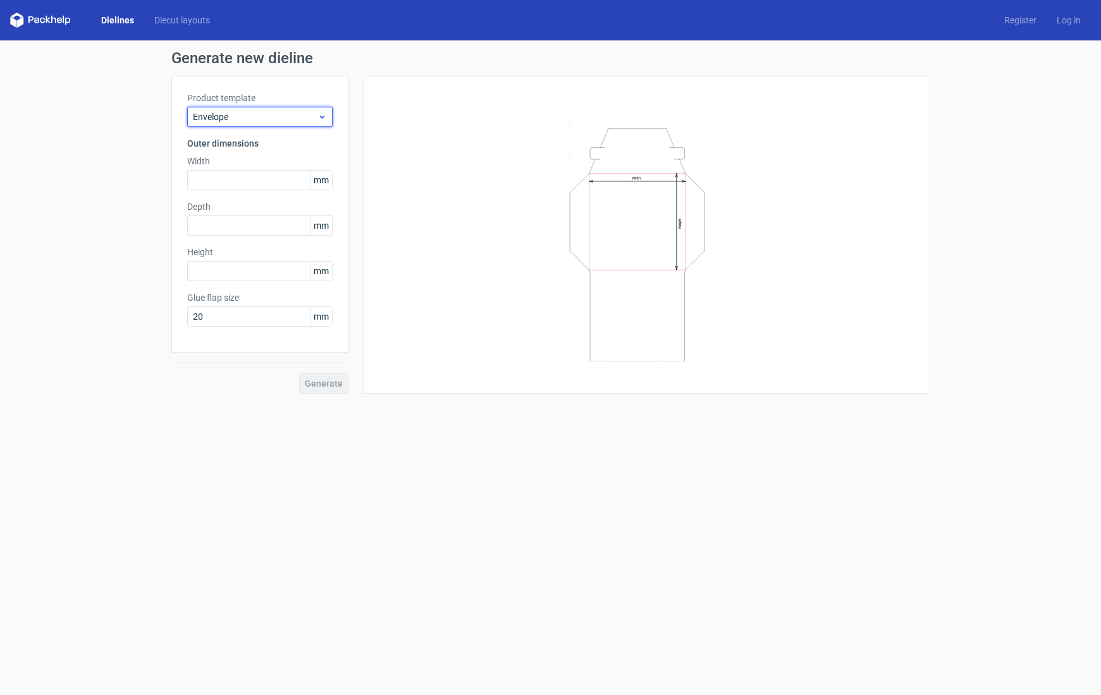
click at [249, 114] on span "Envelope" at bounding box center [255, 117] width 125 height 13
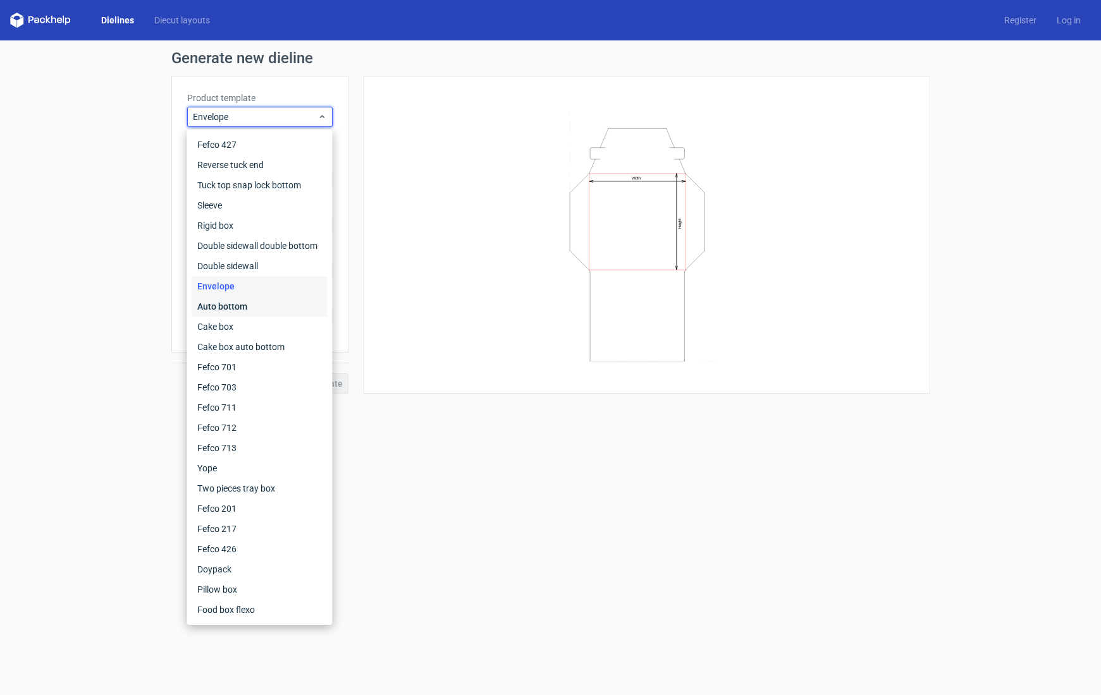
click at [222, 307] on div "Auto bottom" at bounding box center [259, 306] width 135 height 20
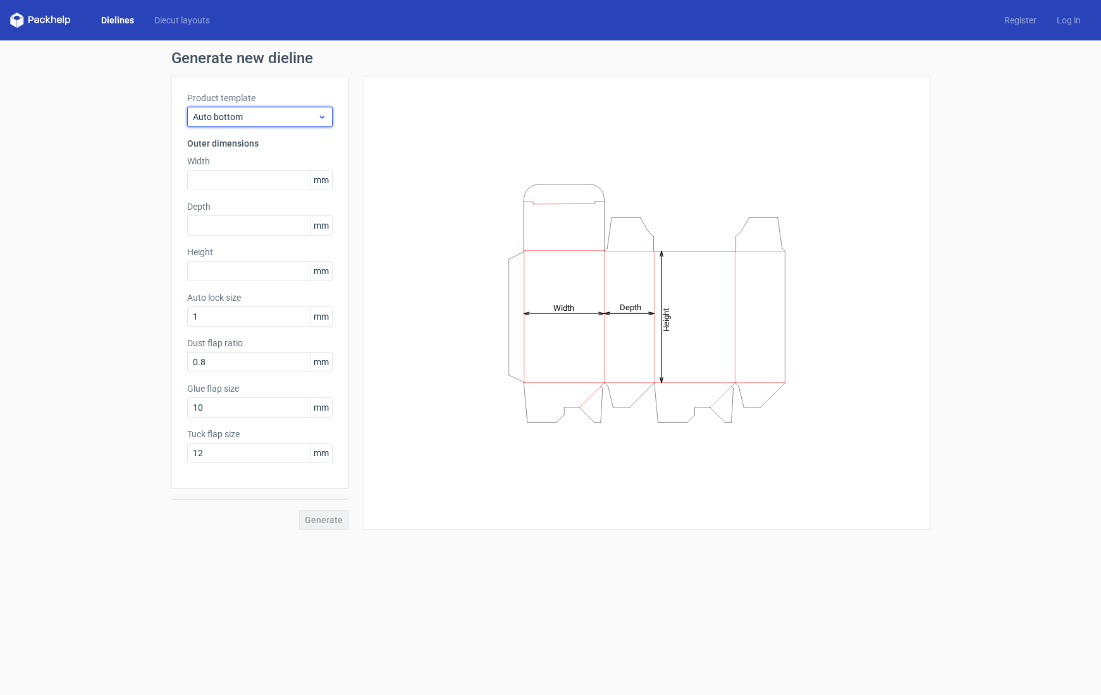
drag, startPoint x: 247, startPoint y: 118, endPoint x: 246, endPoint y: 126, distance: 8.3
click at [247, 118] on span "Auto bottom" at bounding box center [255, 117] width 125 height 13
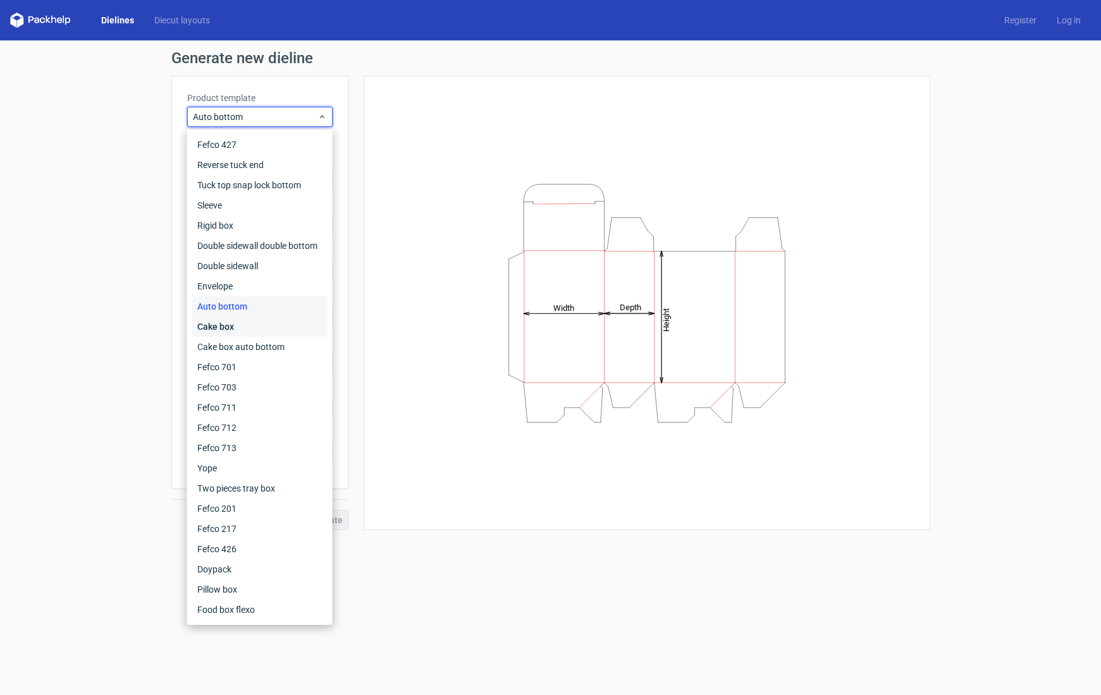
click at [225, 324] on div "Cake box" at bounding box center [259, 327] width 135 height 20
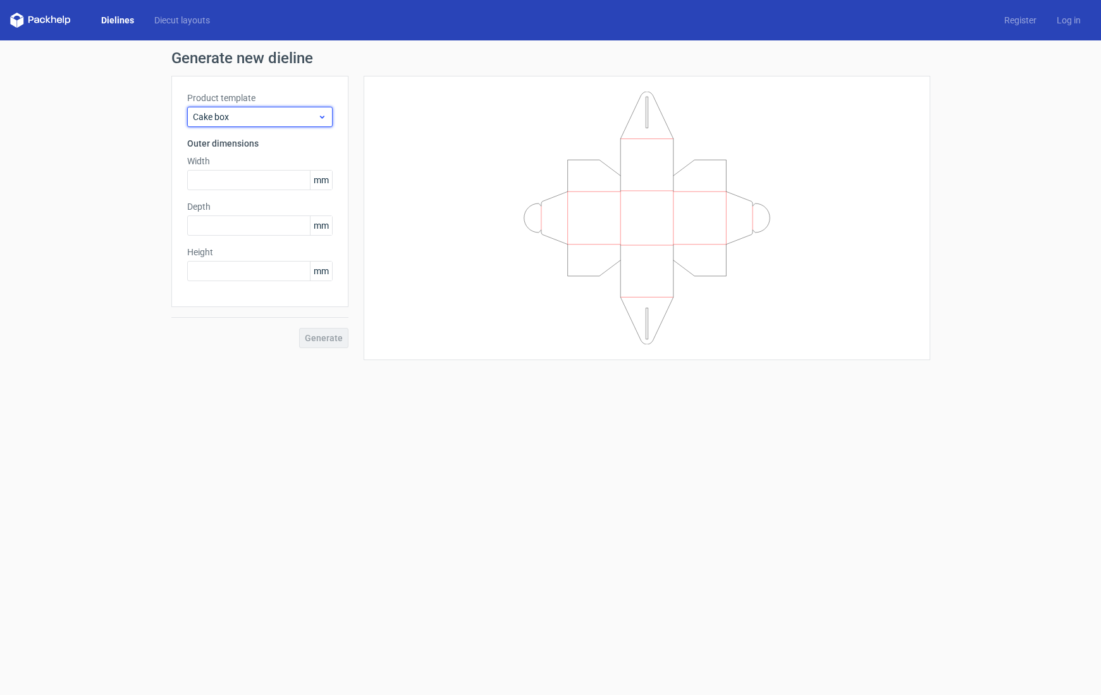
click at [256, 113] on span "Cake box" at bounding box center [255, 117] width 125 height 13
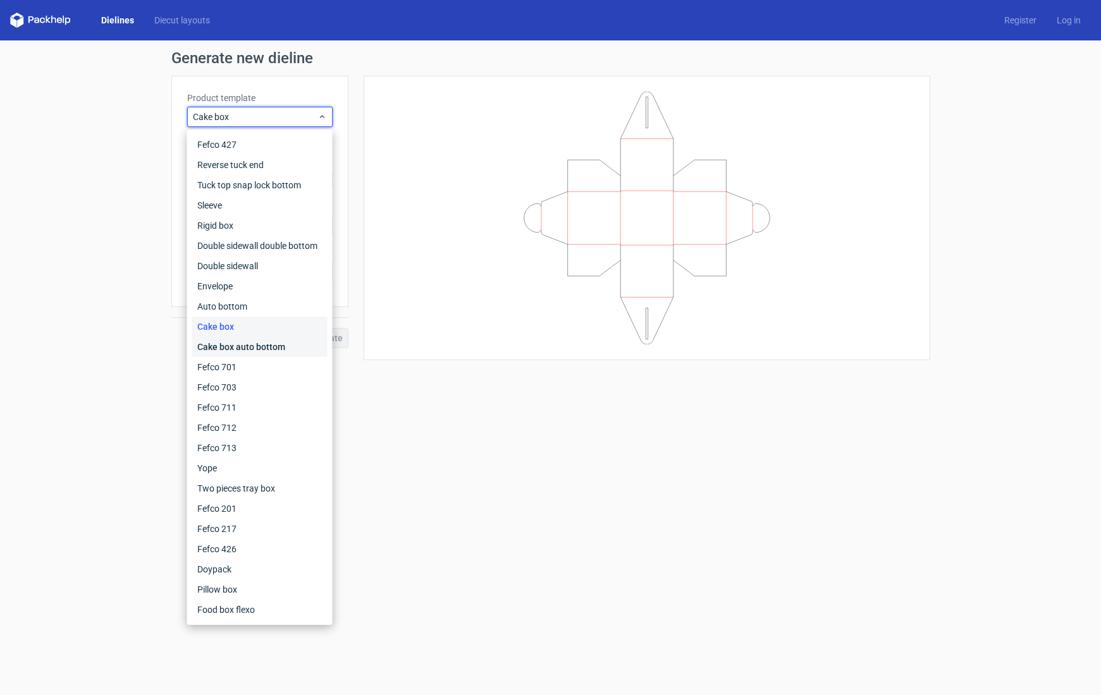
click at [235, 345] on div "Cake box auto bottom" at bounding box center [259, 347] width 135 height 20
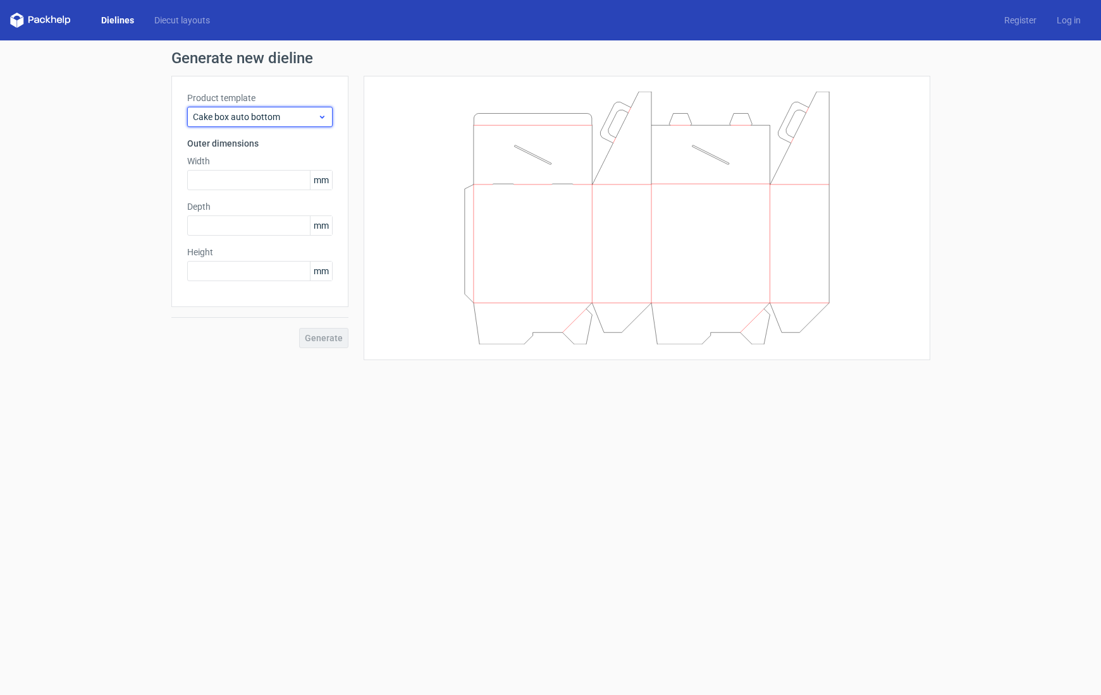
click at [259, 119] on span "Cake box auto bottom" at bounding box center [255, 117] width 125 height 13
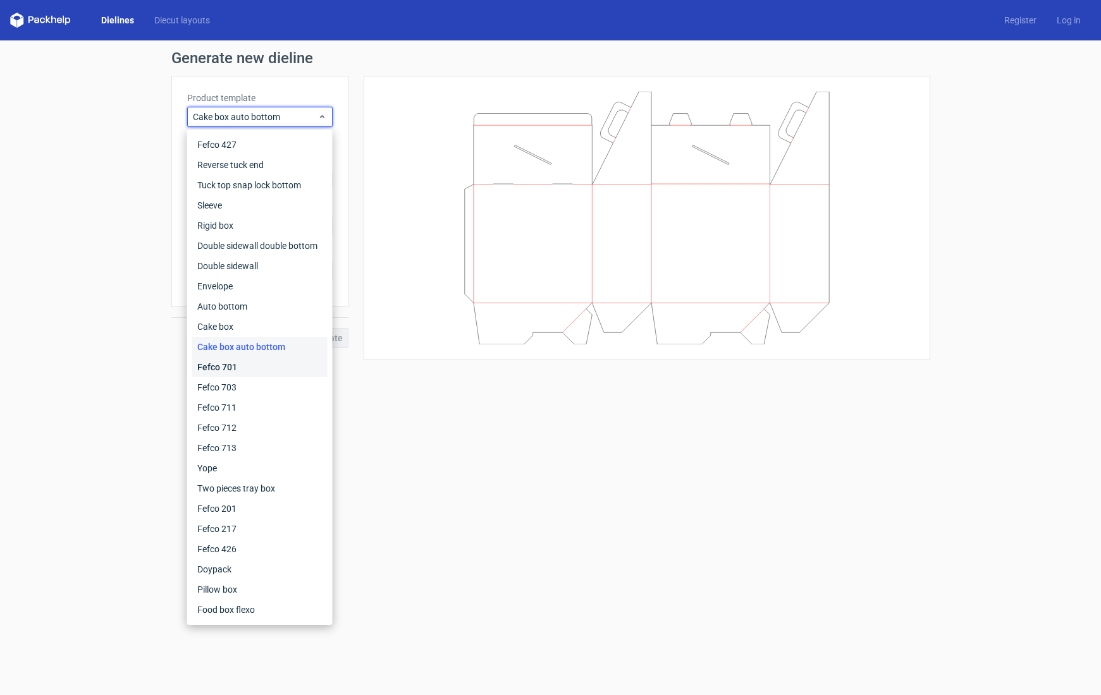
click at [228, 366] on div "Fefco 701" at bounding box center [259, 367] width 135 height 20
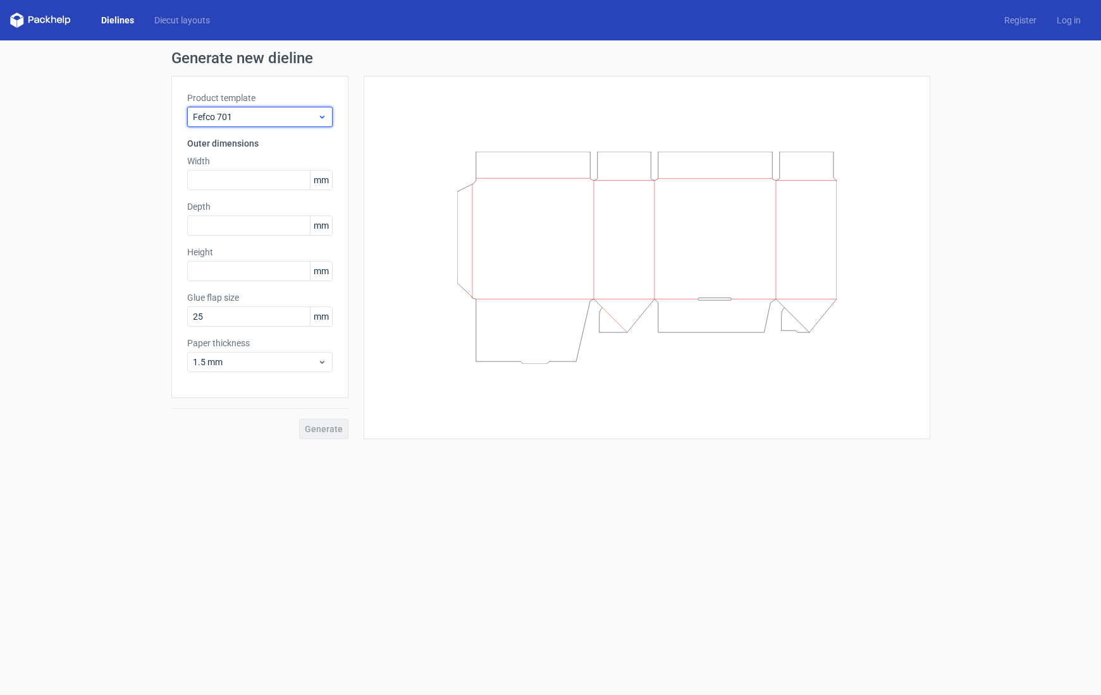
click at [210, 114] on span "Fefco 701" at bounding box center [255, 117] width 125 height 13
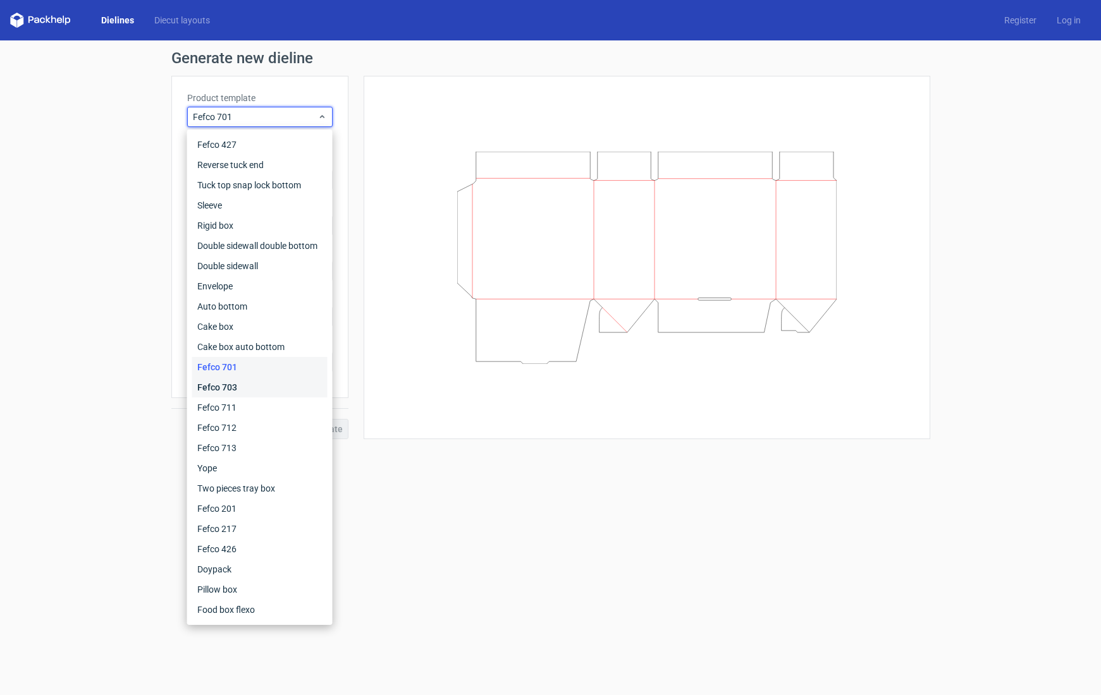
click at [214, 386] on div "Fefco 703" at bounding box center [259, 387] width 135 height 20
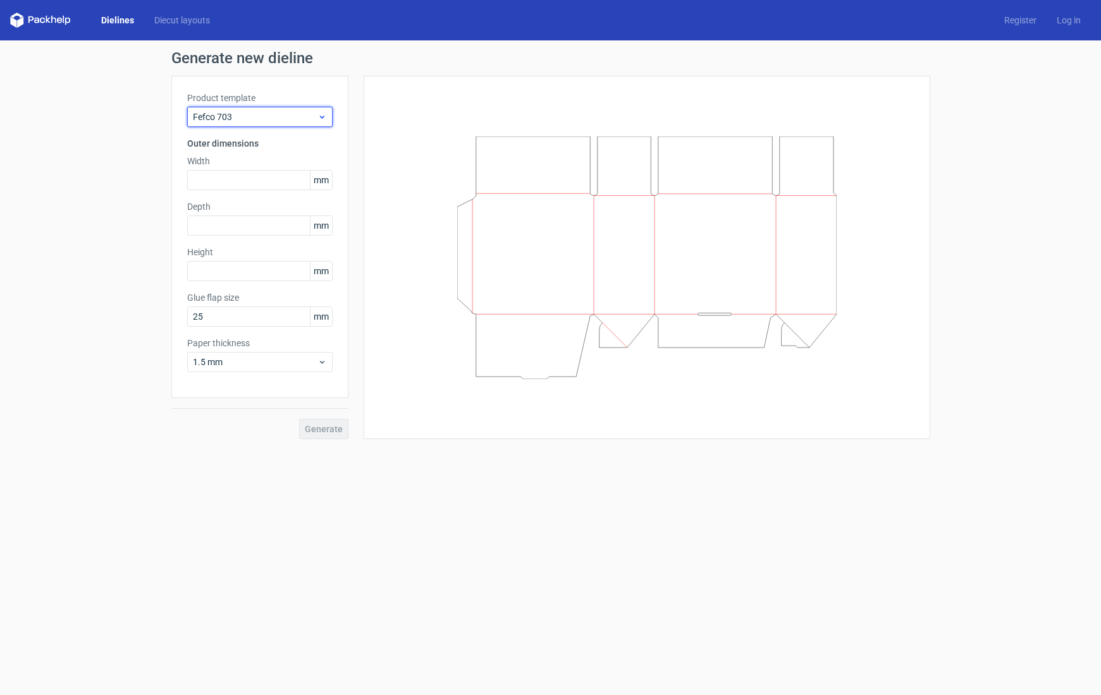
click at [235, 115] on span "Fefco 703" at bounding box center [255, 117] width 125 height 13
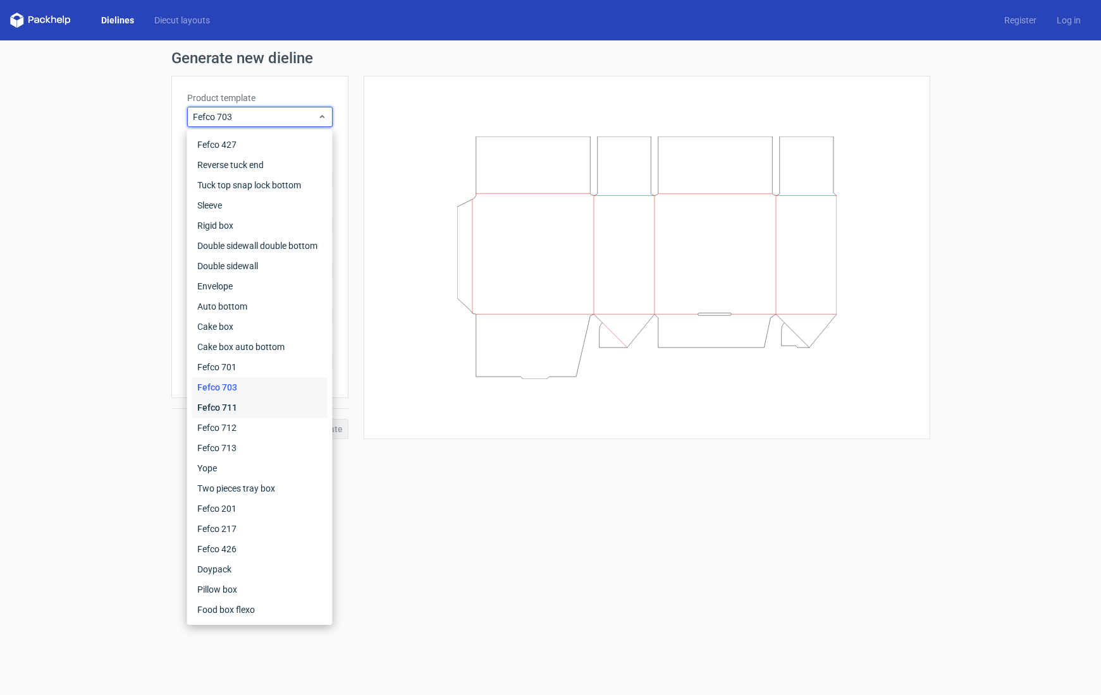
click at [217, 405] on div "Fefco 711" at bounding box center [259, 408] width 135 height 20
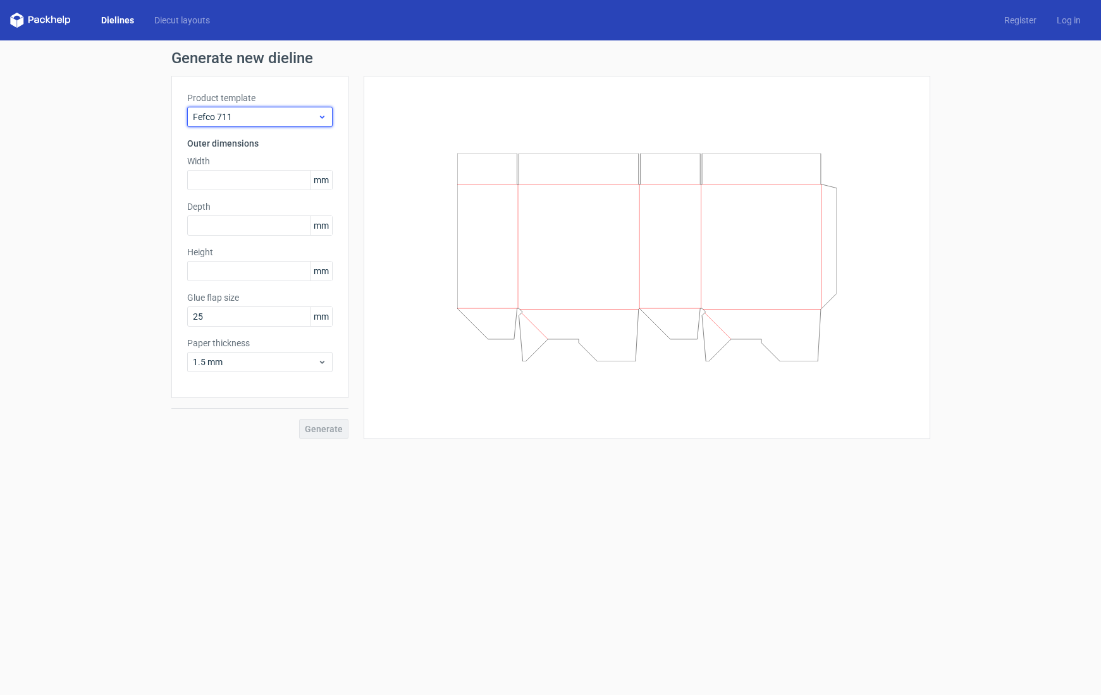
click at [266, 121] on span "Fefco 711" at bounding box center [255, 117] width 125 height 13
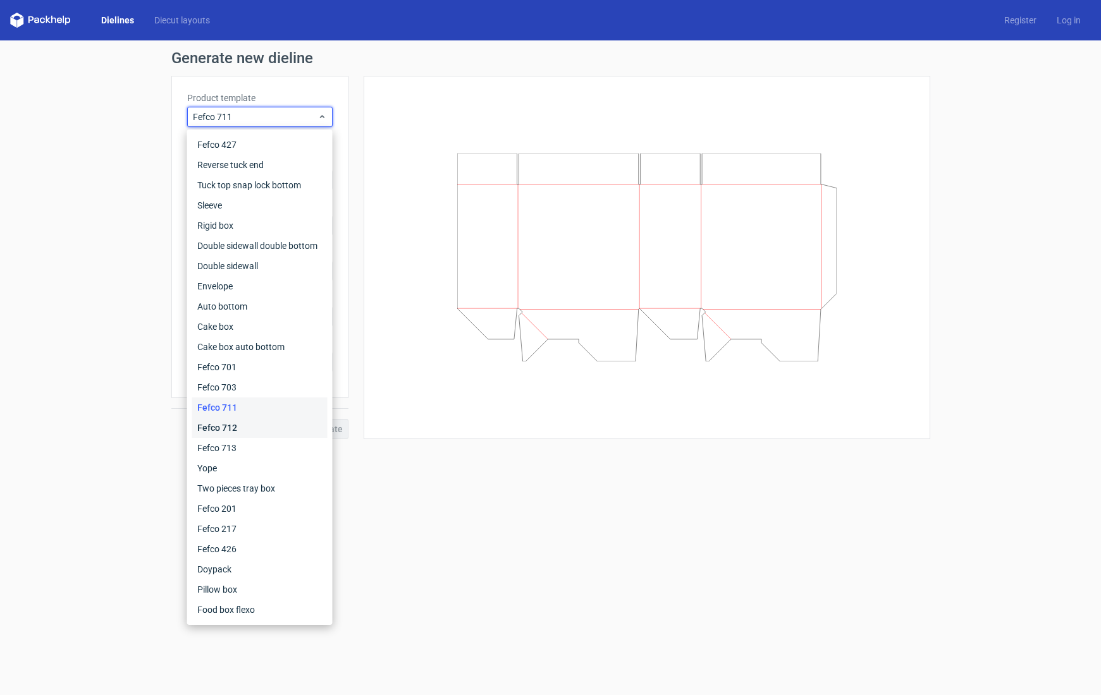
click at [219, 430] on div "Fefco 712" at bounding box center [259, 428] width 135 height 20
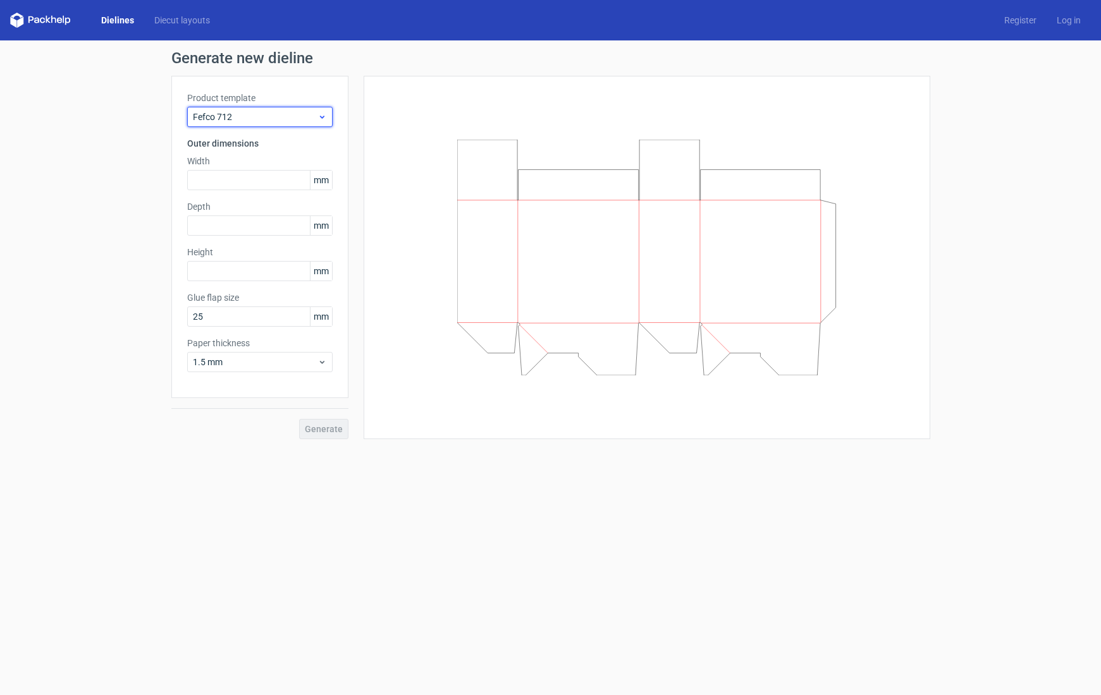
click at [238, 116] on span "Fefco 712" at bounding box center [255, 117] width 125 height 13
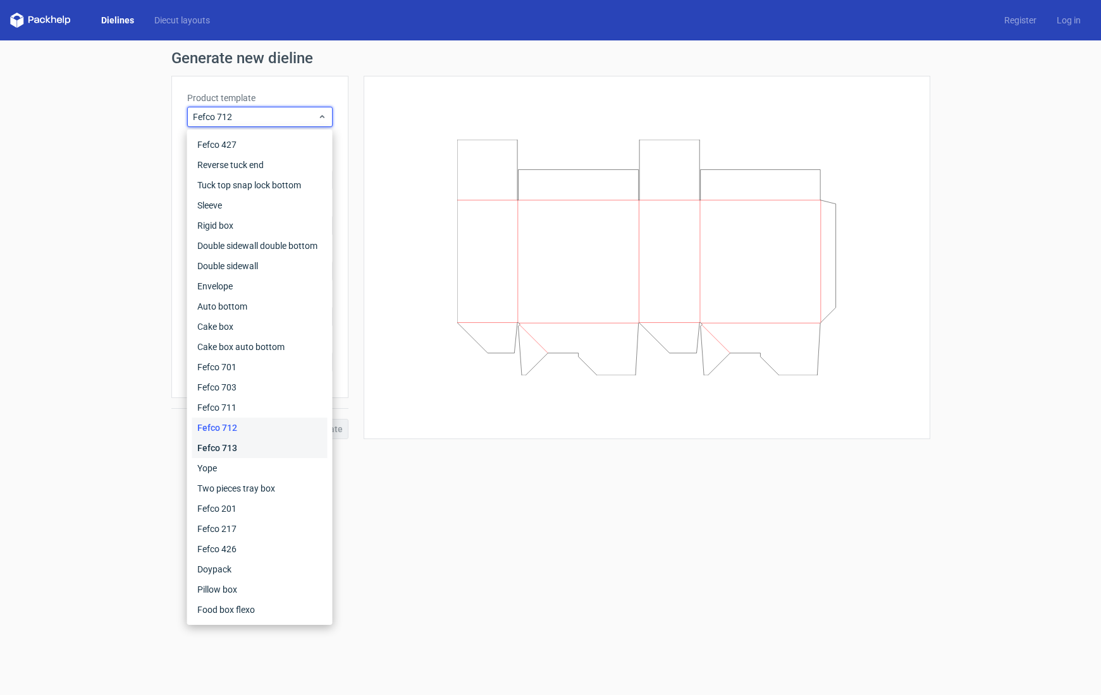
click at [224, 444] on div "Fefco 713" at bounding box center [259, 448] width 135 height 20
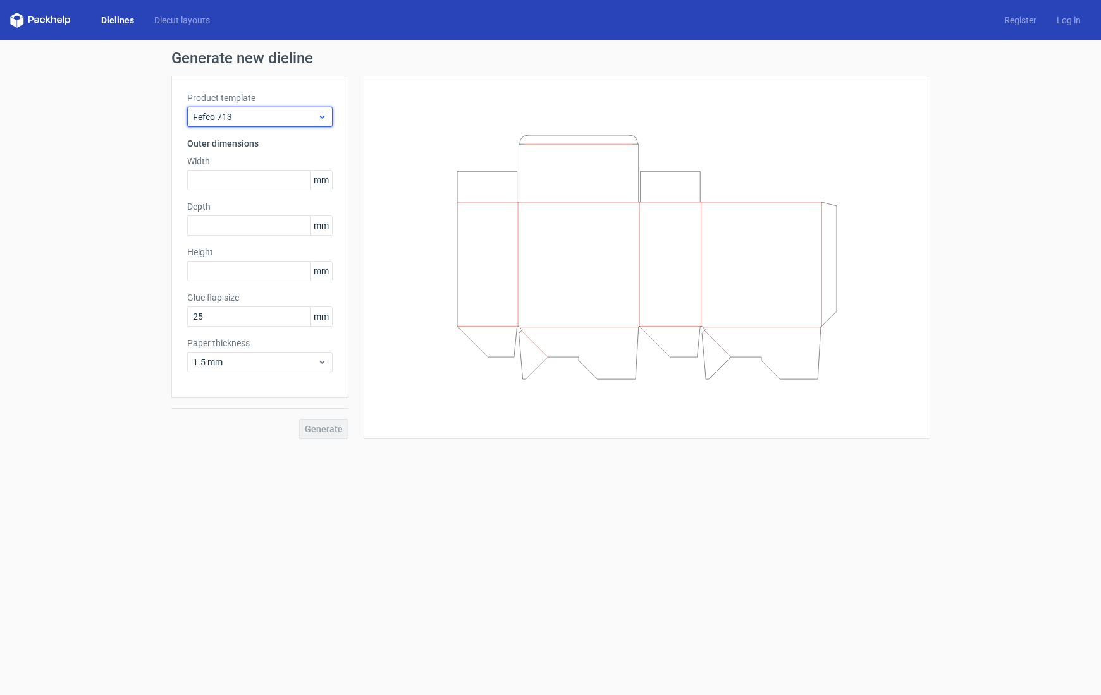
click at [259, 116] on span "Fefco 713" at bounding box center [255, 117] width 125 height 13
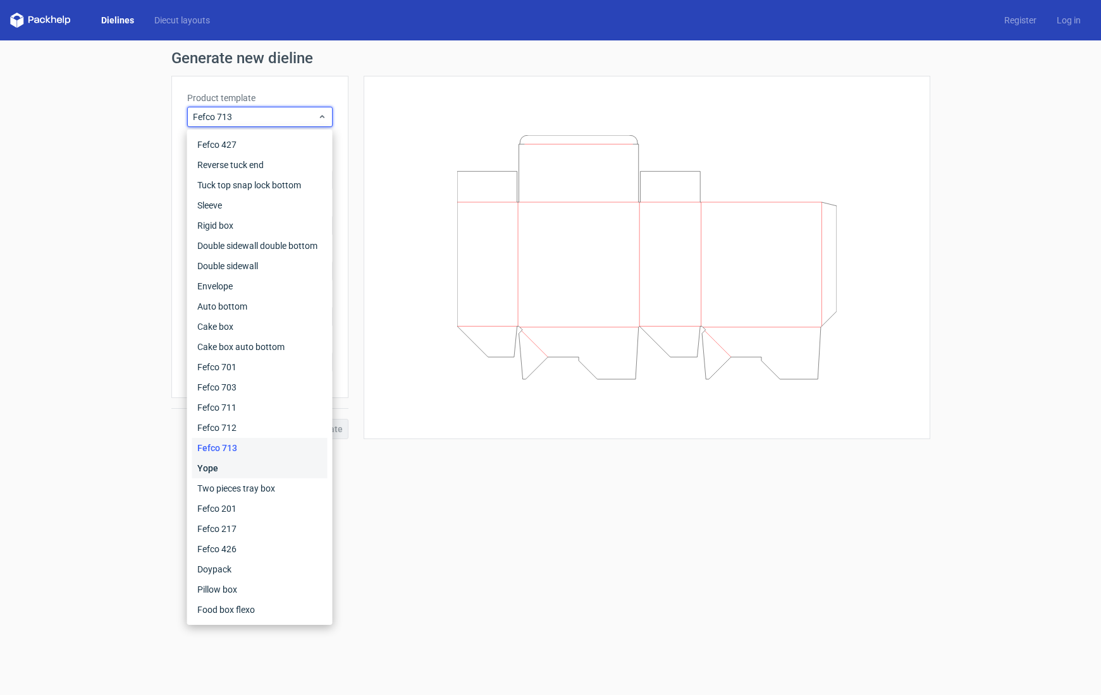
click at [218, 463] on div "Yope" at bounding box center [259, 468] width 135 height 20
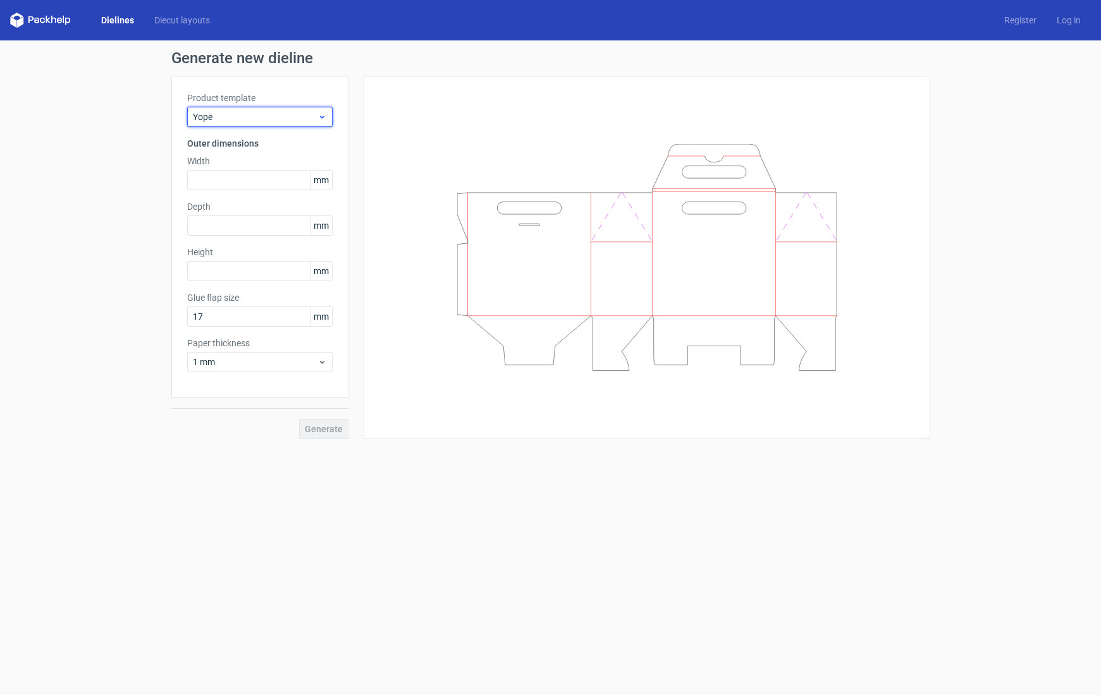
click at [233, 118] on span "Yope" at bounding box center [255, 117] width 125 height 13
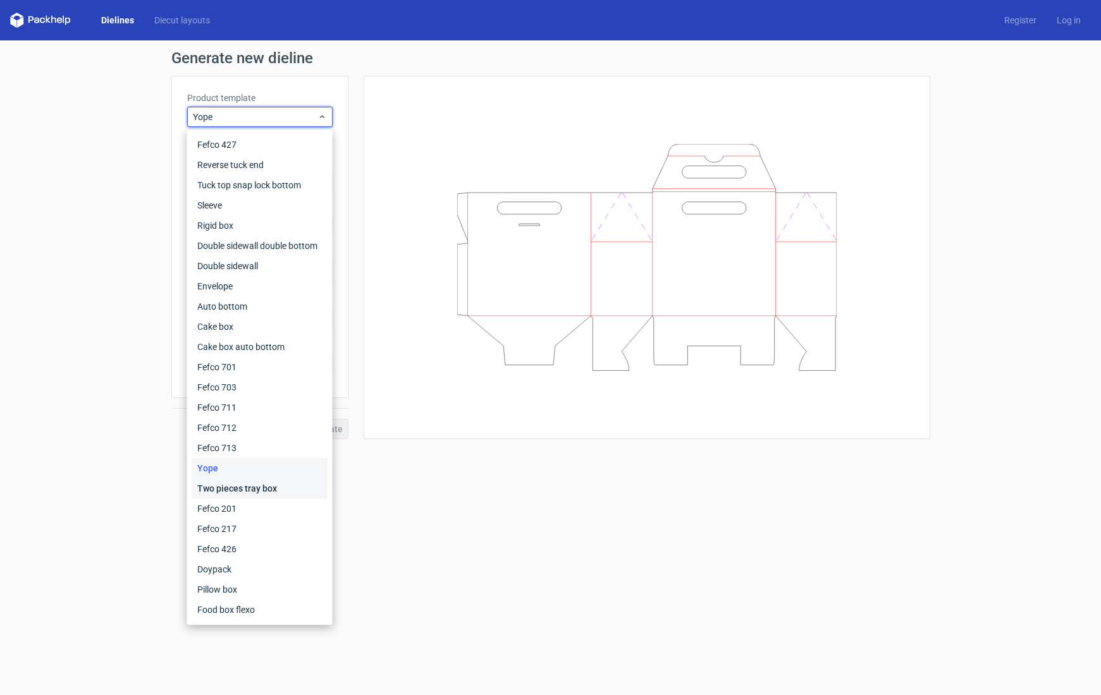
click at [212, 489] on div "Two pieces tray box" at bounding box center [259, 489] width 135 height 20
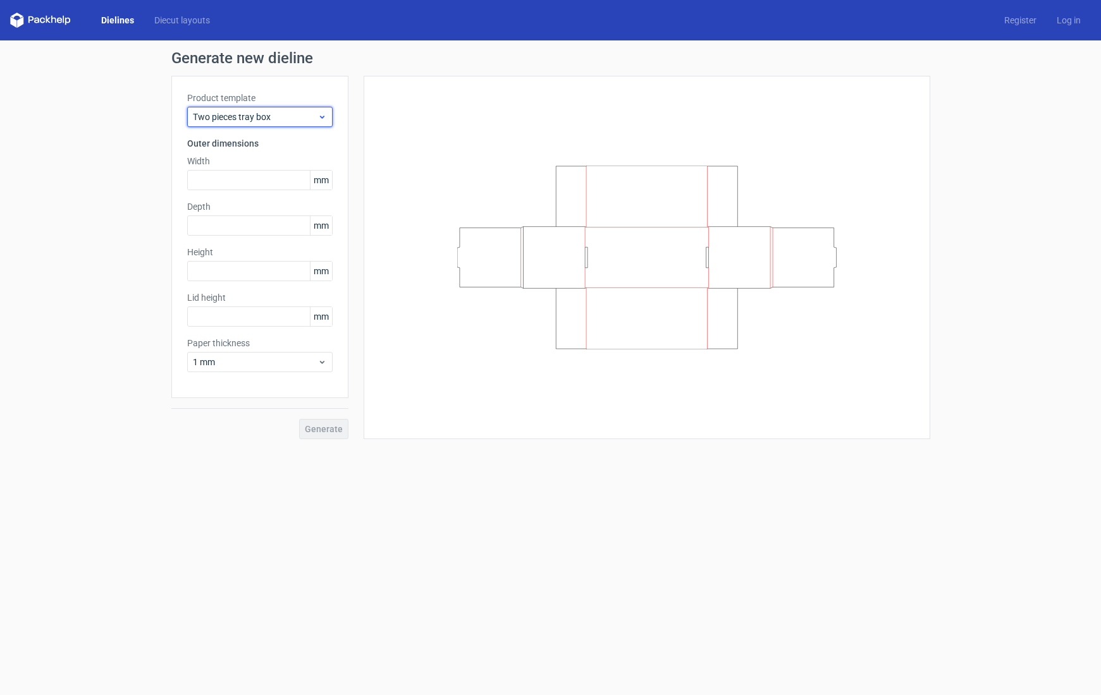
click at [244, 121] on span "Two pieces tray box" at bounding box center [255, 117] width 125 height 13
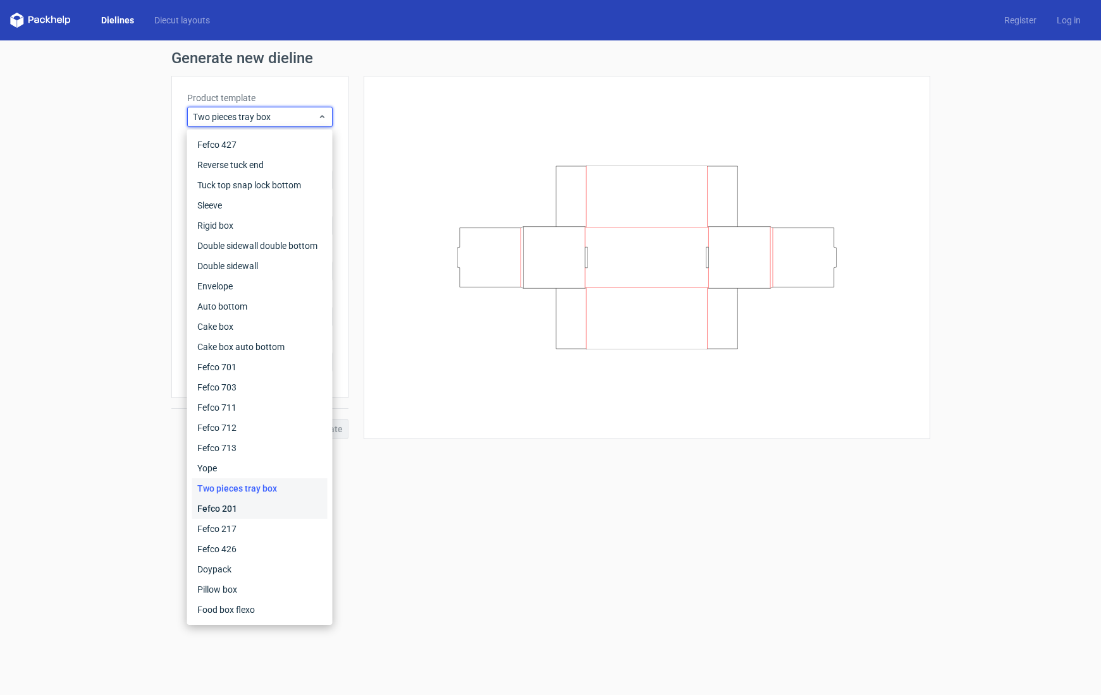
click at [244, 505] on div "Fefco 201" at bounding box center [259, 509] width 135 height 20
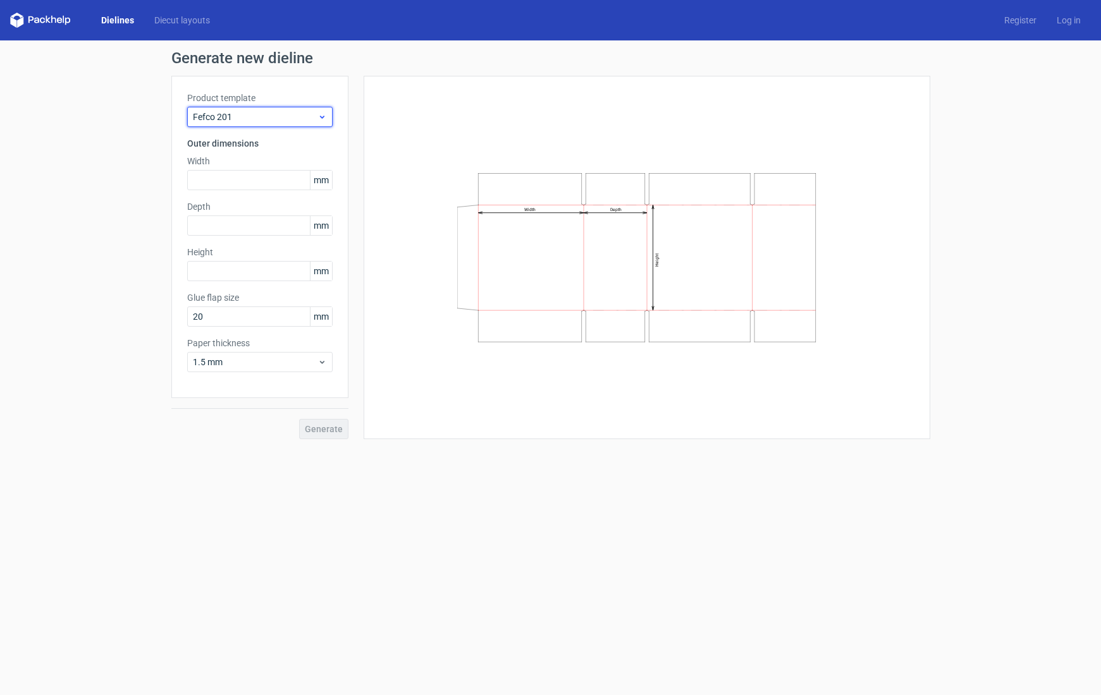
click at [248, 123] on span "Fefco 201" at bounding box center [255, 117] width 125 height 13
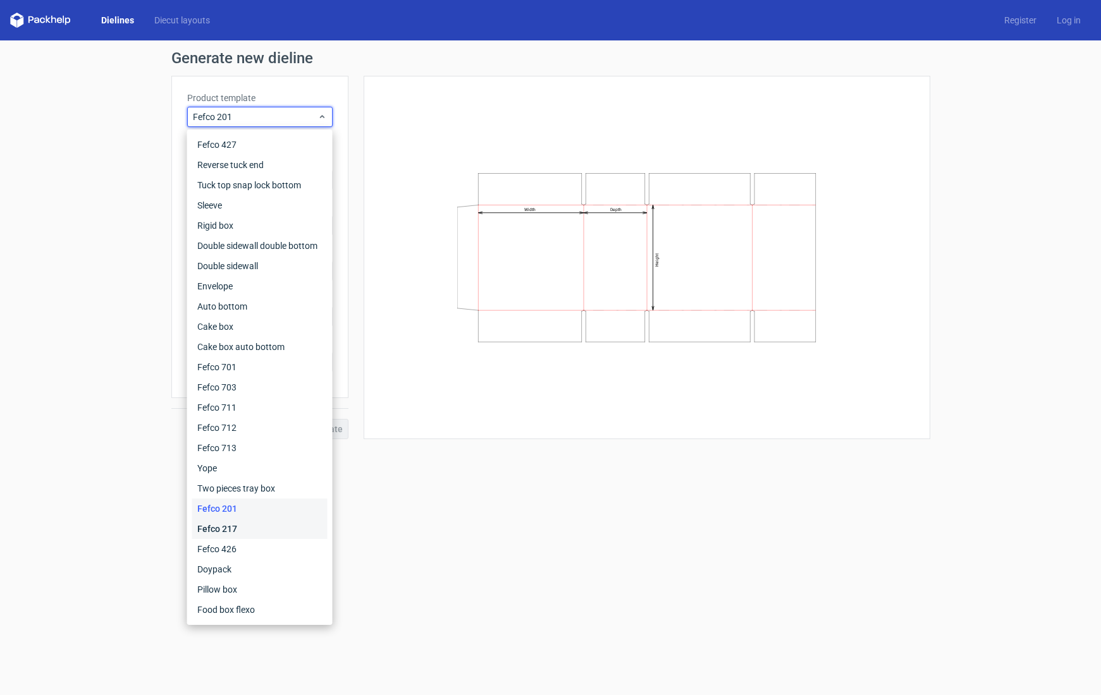
click at [239, 526] on div "Fefco 217" at bounding box center [259, 529] width 135 height 20
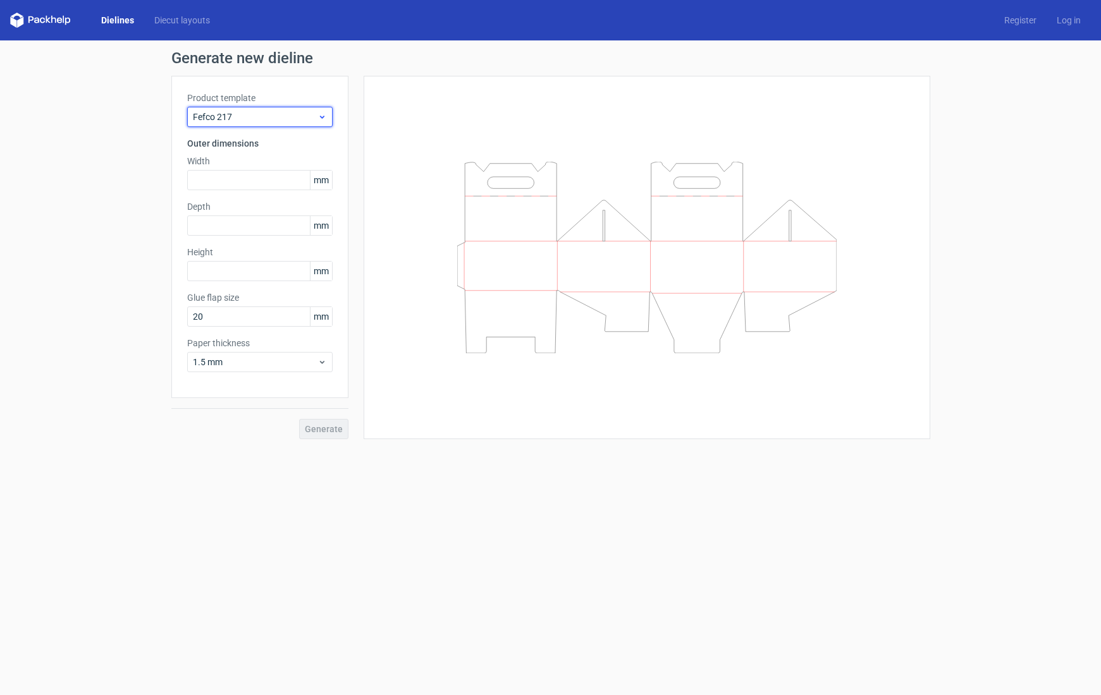
click at [233, 122] on span "Fefco 217" at bounding box center [255, 117] width 125 height 13
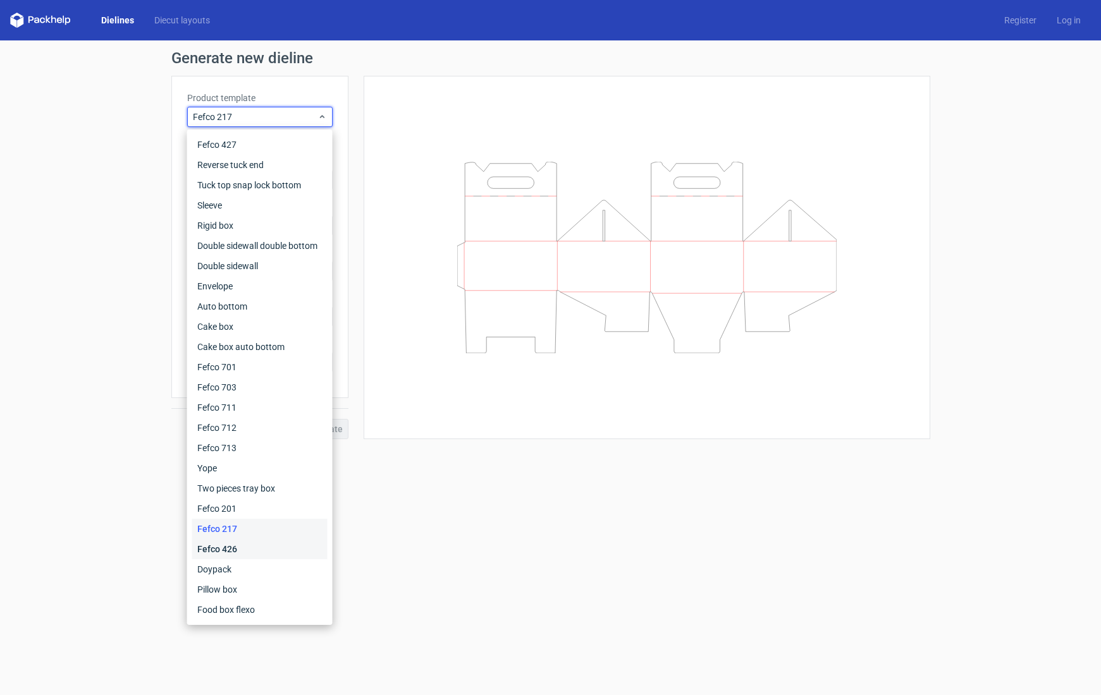
click at [219, 545] on div "Fefco 426" at bounding box center [259, 549] width 135 height 20
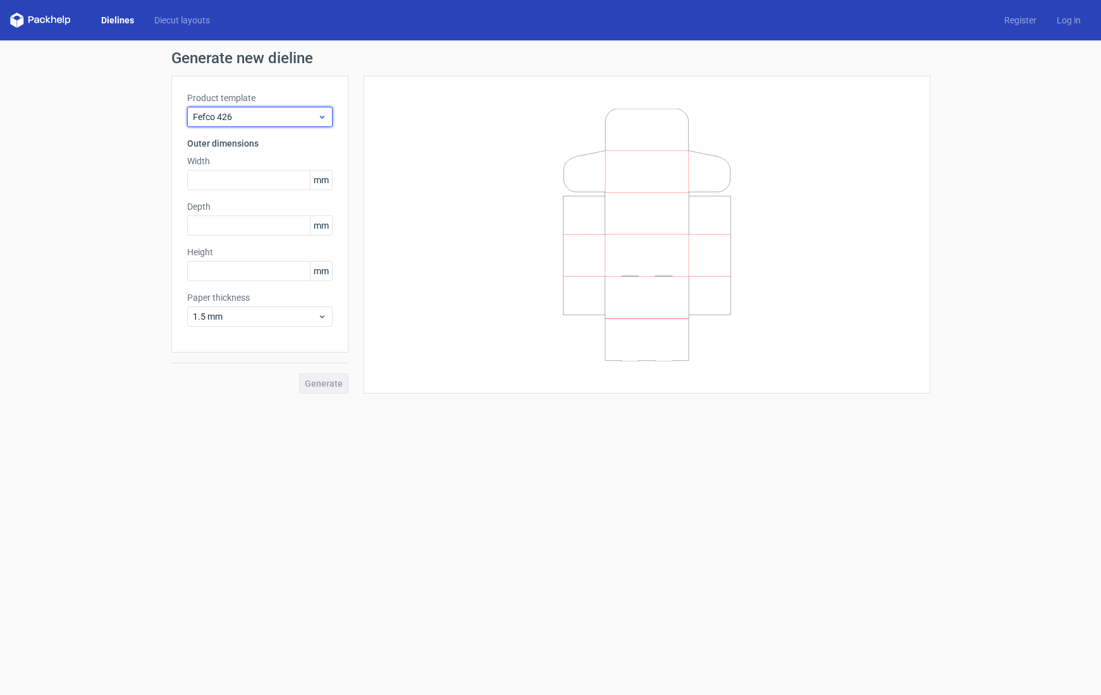
click at [262, 114] on span "Fefco 426" at bounding box center [255, 117] width 125 height 13
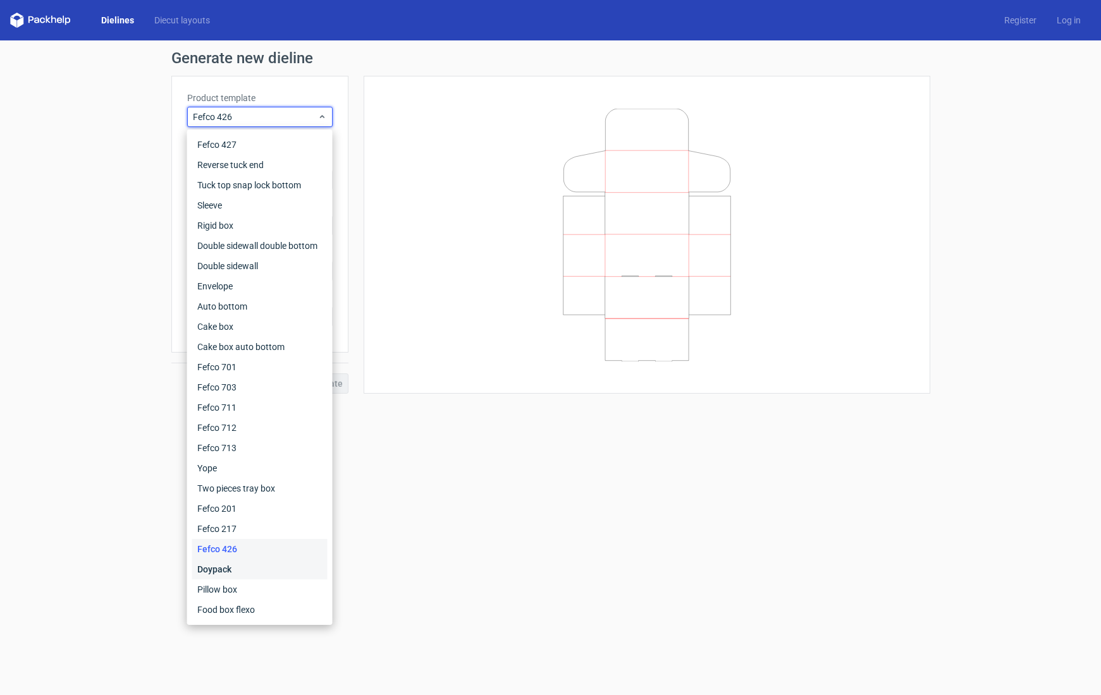
click at [232, 568] on div "Doypack" at bounding box center [259, 569] width 135 height 20
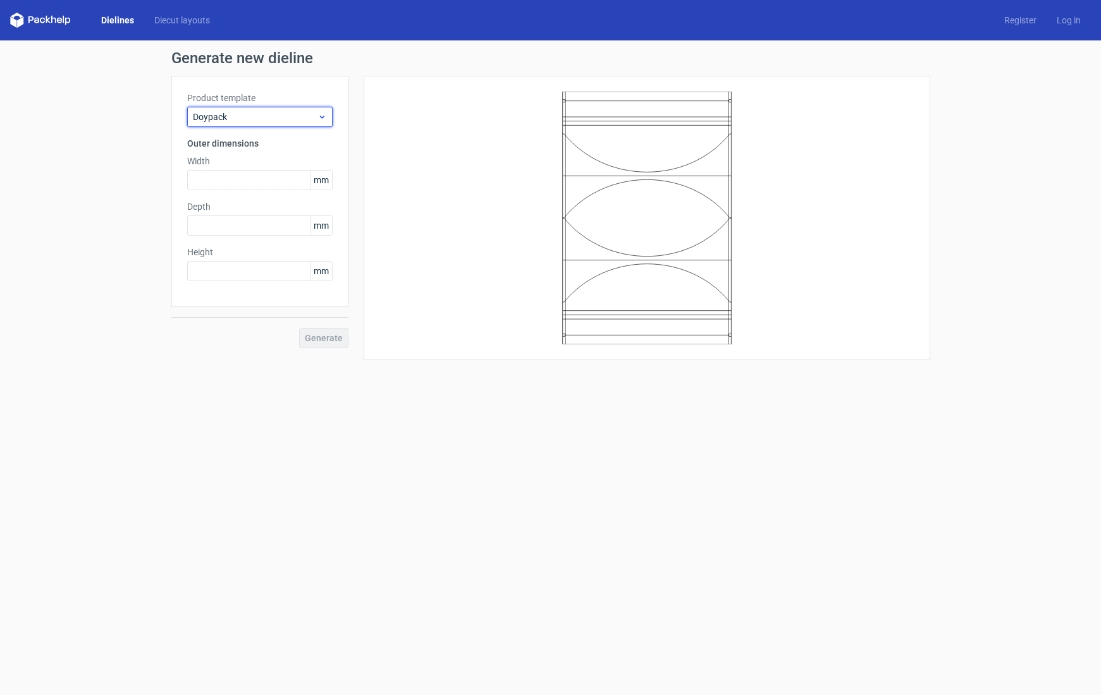
click at [221, 117] on span "Doypack" at bounding box center [255, 117] width 125 height 13
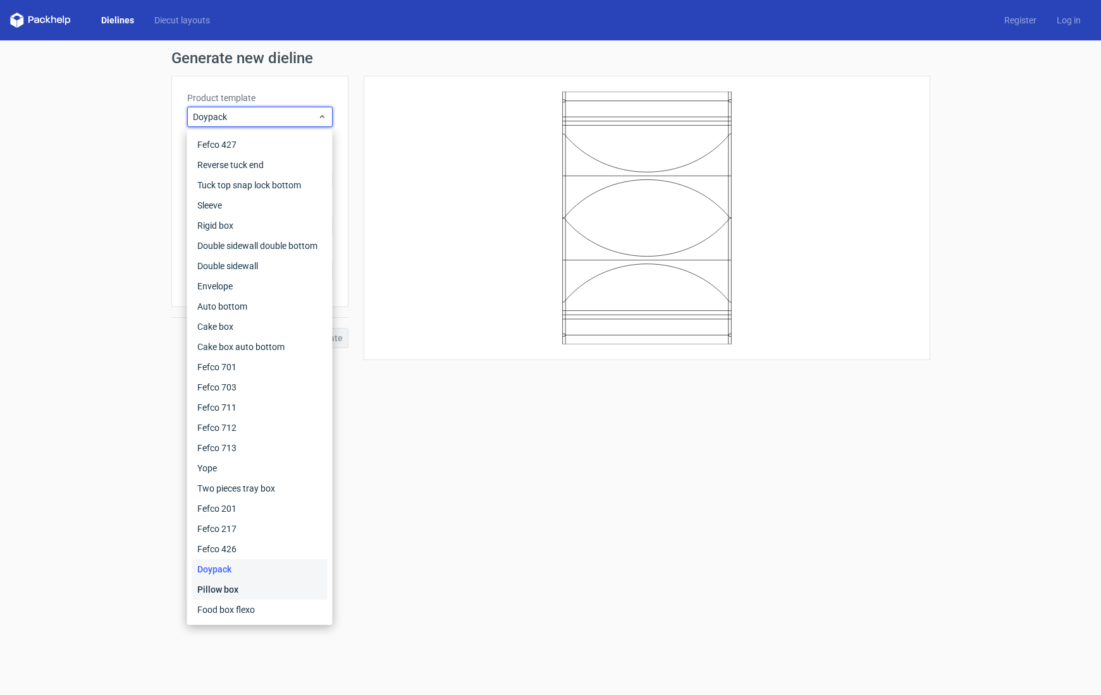
click at [229, 589] on div "Pillow box" at bounding box center [259, 590] width 135 height 20
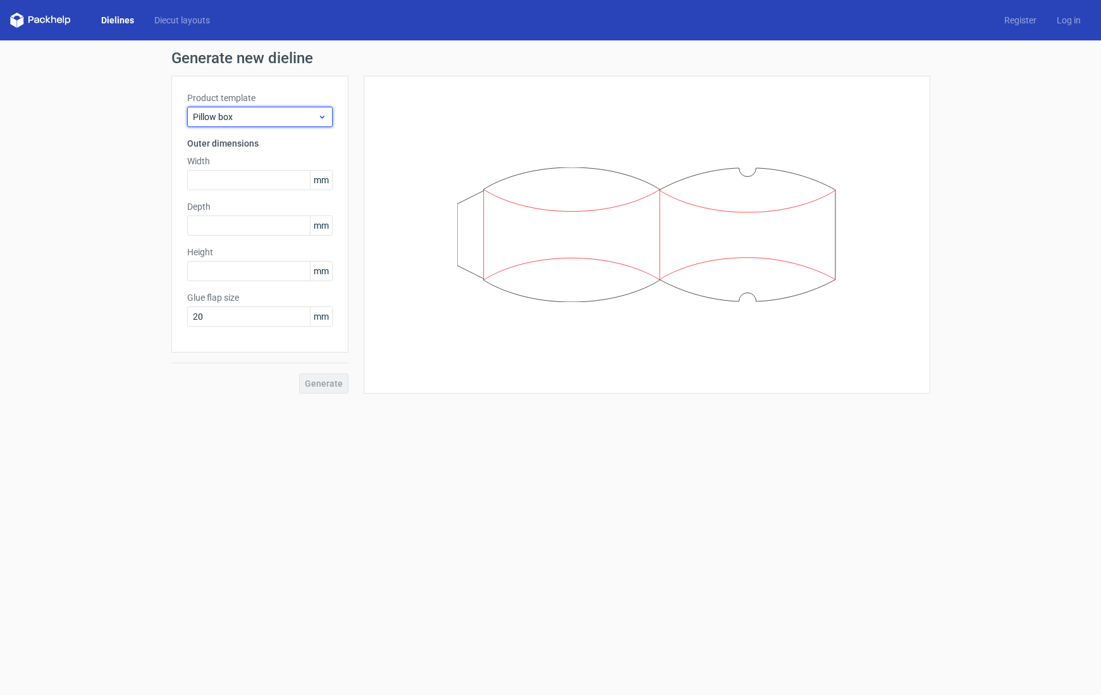
click at [261, 116] on span "Pillow box" at bounding box center [255, 117] width 125 height 13
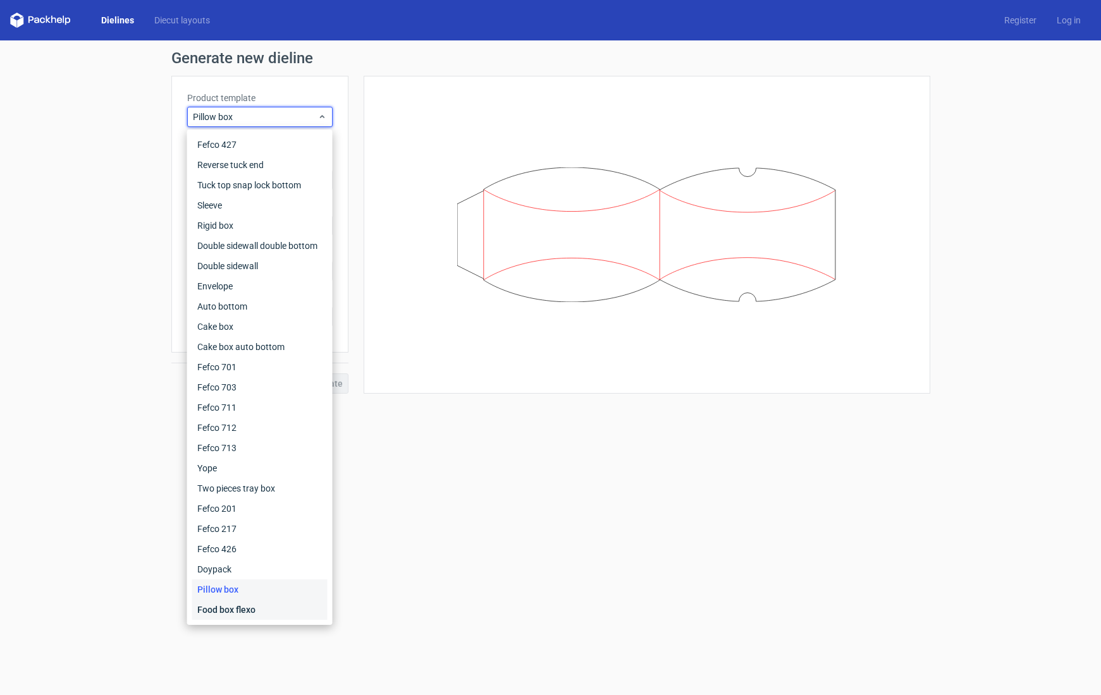
click at [240, 608] on div "Food box flexo" at bounding box center [259, 610] width 135 height 20
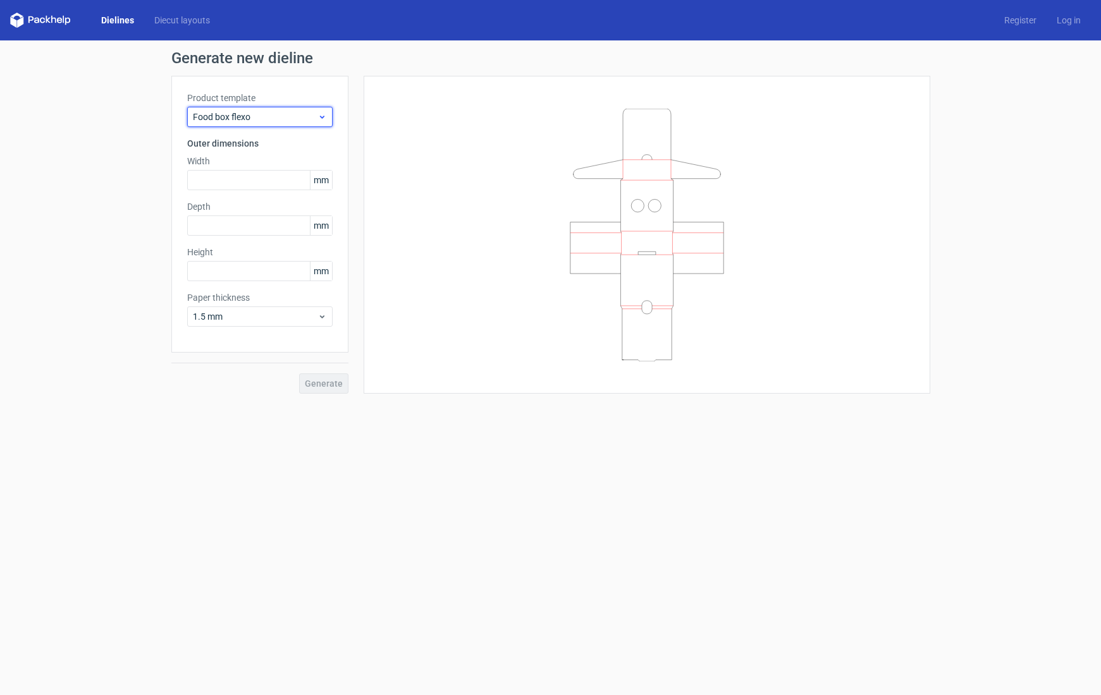
click at [271, 113] on span "Food box flexo" at bounding box center [255, 117] width 125 height 13
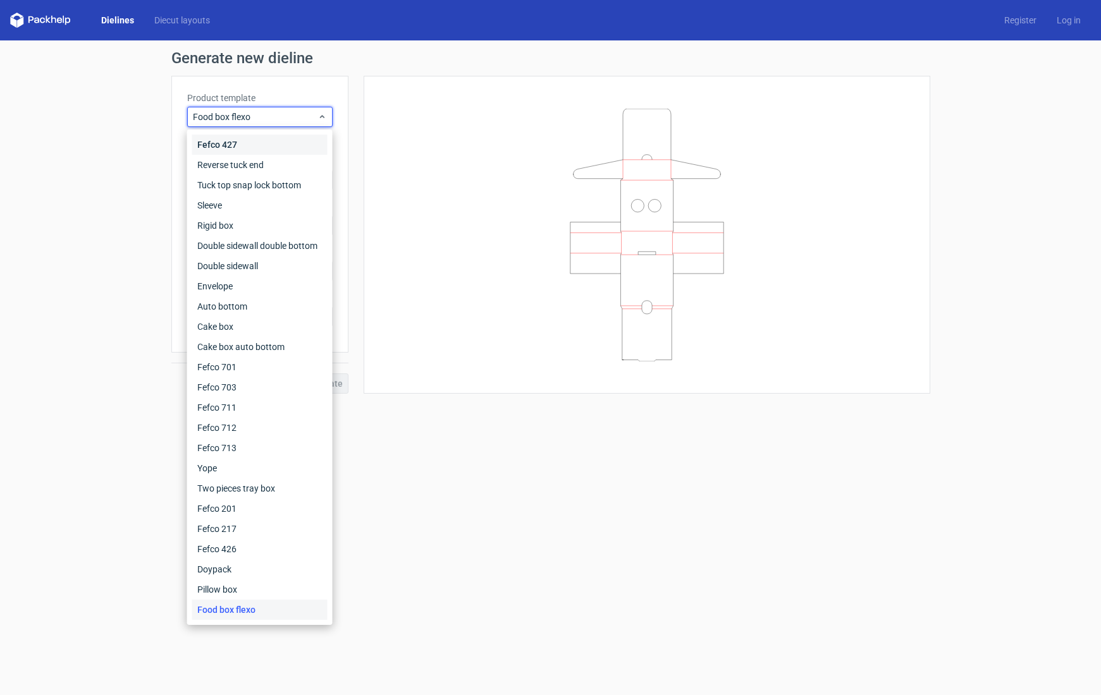
click at [228, 138] on div "Fefco 427" at bounding box center [259, 145] width 135 height 20
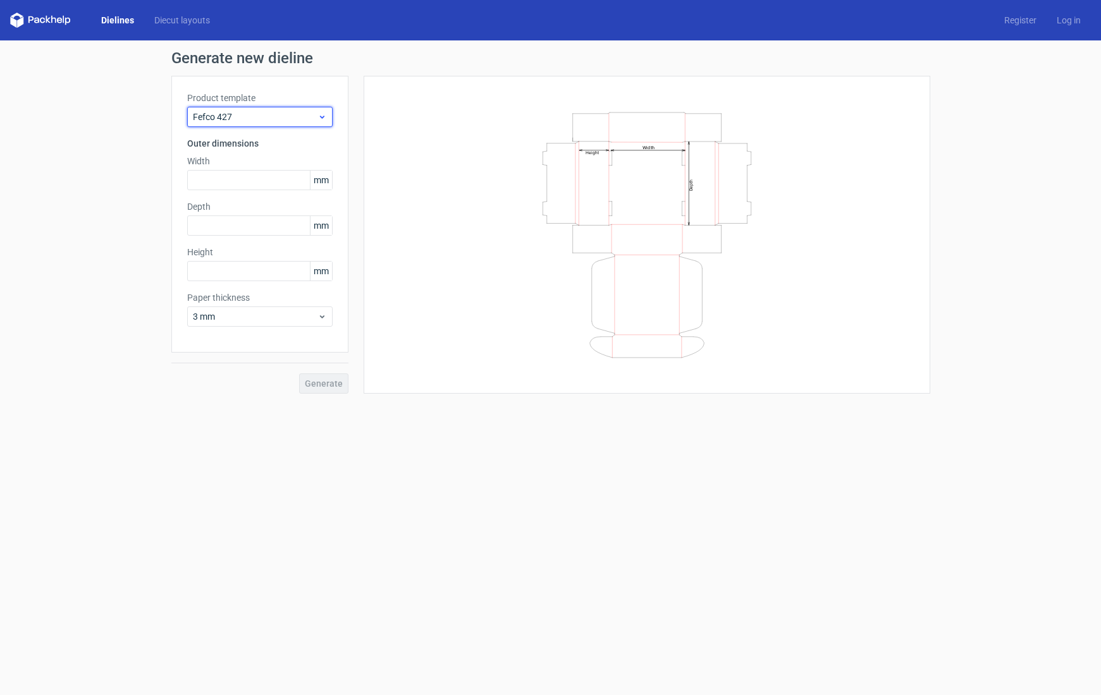
click at [233, 114] on span "Fefco 427" at bounding box center [255, 117] width 125 height 13
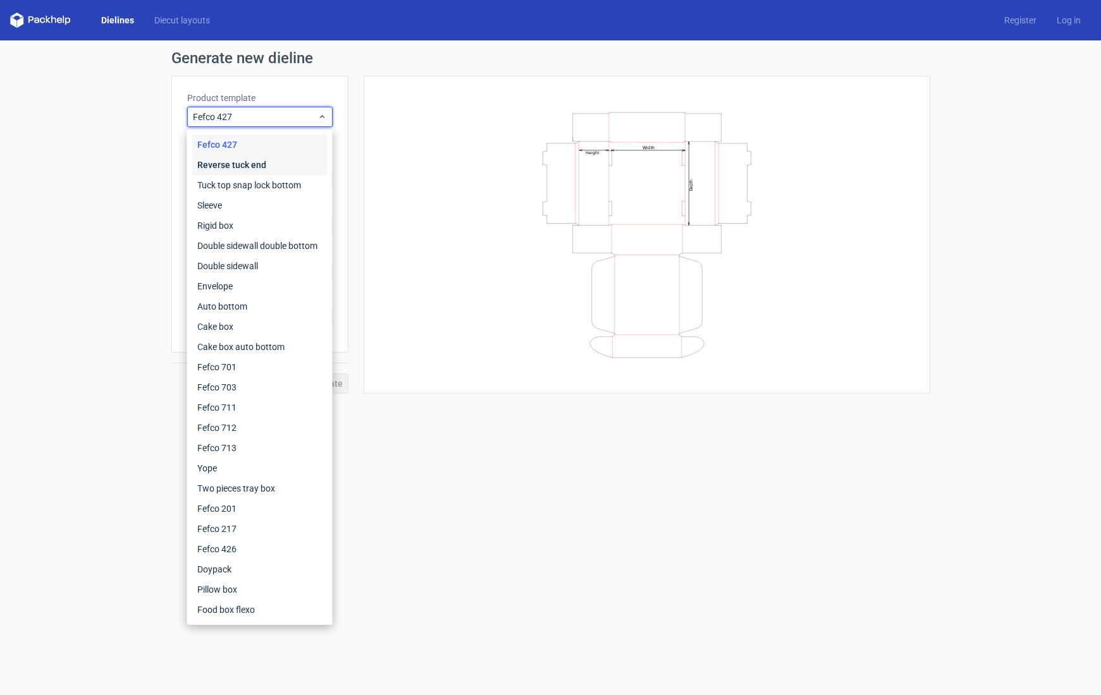
click at [227, 168] on div "Reverse tuck end" at bounding box center [259, 165] width 135 height 20
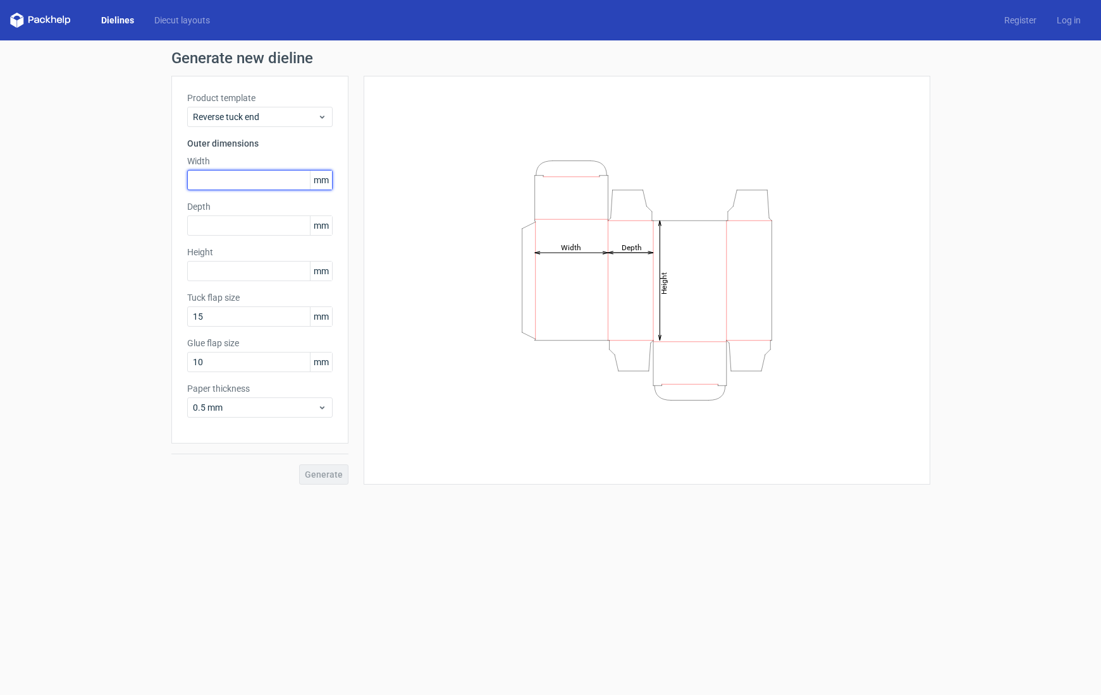
click at [251, 179] on input "text" at bounding box center [259, 180] width 145 height 20
type input "280"
type input "285"
click at [265, 317] on input "15" at bounding box center [259, 317] width 145 height 20
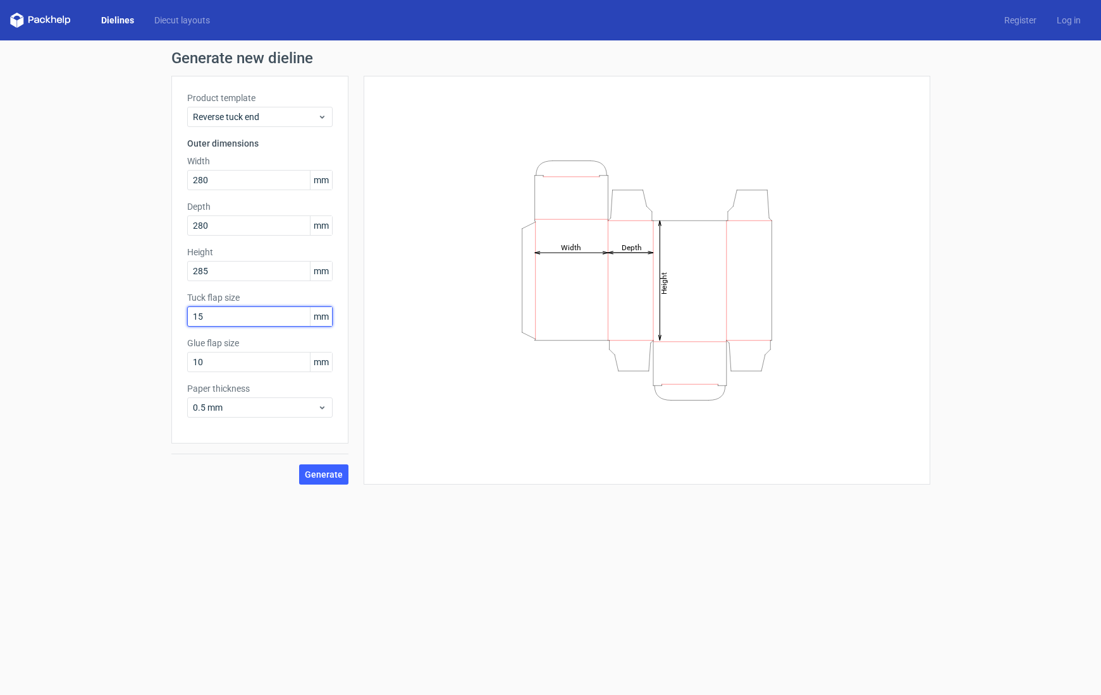
click at [264, 317] on input "15" at bounding box center [259, 317] width 145 height 20
click at [226, 360] on input "10" at bounding box center [259, 362] width 145 height 20
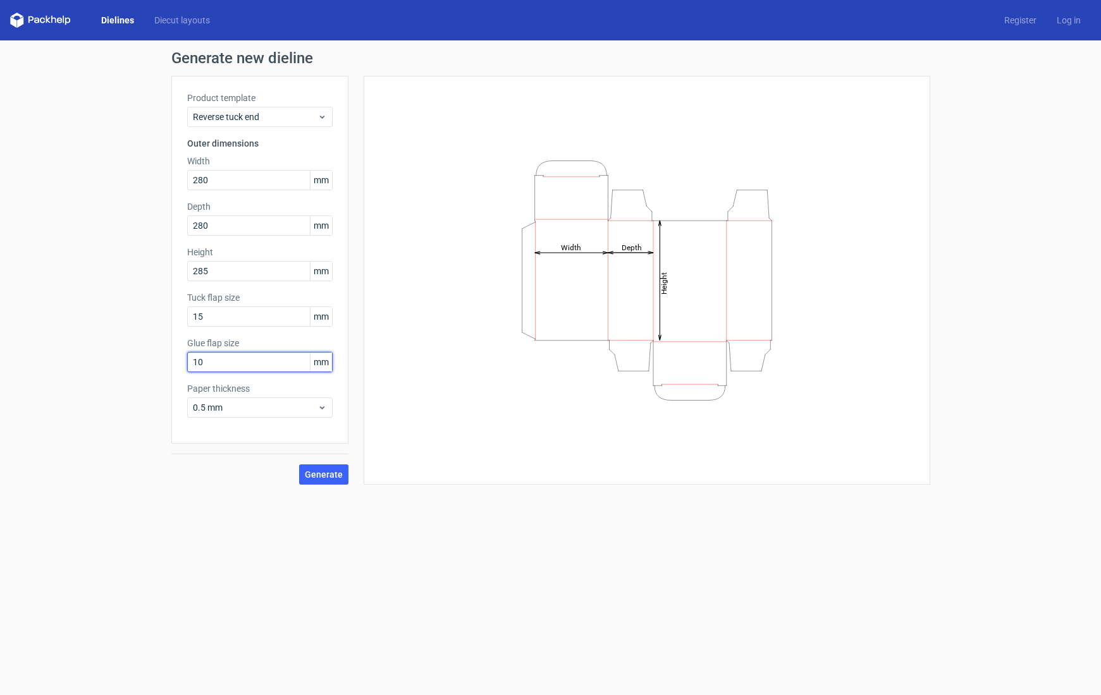
click at [226, 360] on input "10" at bounding box center [259, 362] width 145 height 20
type input "15"
click at [301, 403] on span "0.5 mm" at bounding box center [255, 407] width 125 height 13
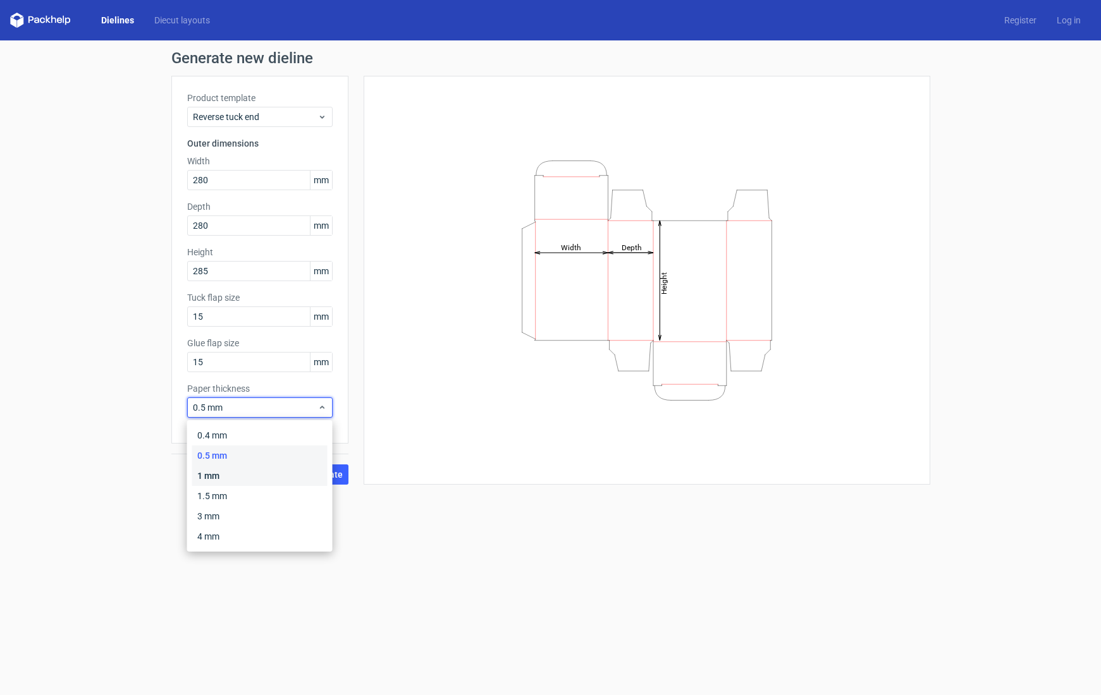
click at [245, 468] on div "1 mm" at bounding box center [259, 476] width 135 height 20
click at [314, 474] on span "Generate" at bounding box center [324, 474] width 38 height 9
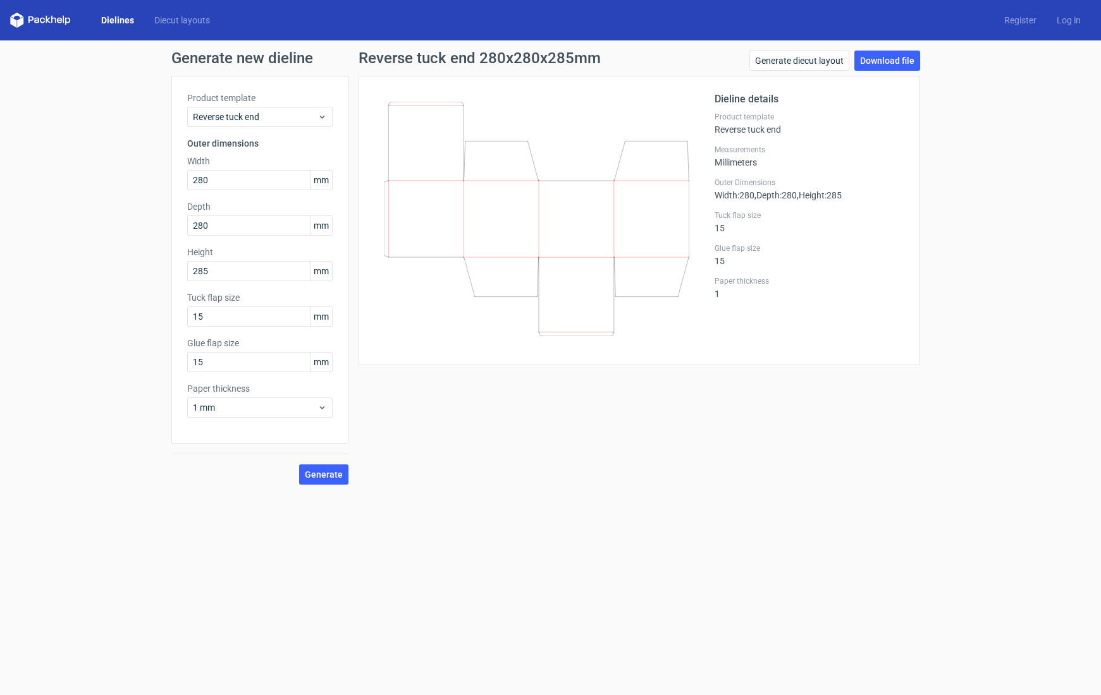
click at [50, 22] on icon at bounding box center [40, 20] width 61 height 15
click at [51, 17] on icon at bounding box center [40, 20] width 61 height 15
click at [113, 20] on link "Dielines" at bounding box center [117, 20] width 53 height 13
